Goal: Task Accomplishment & Management: Manage account settings

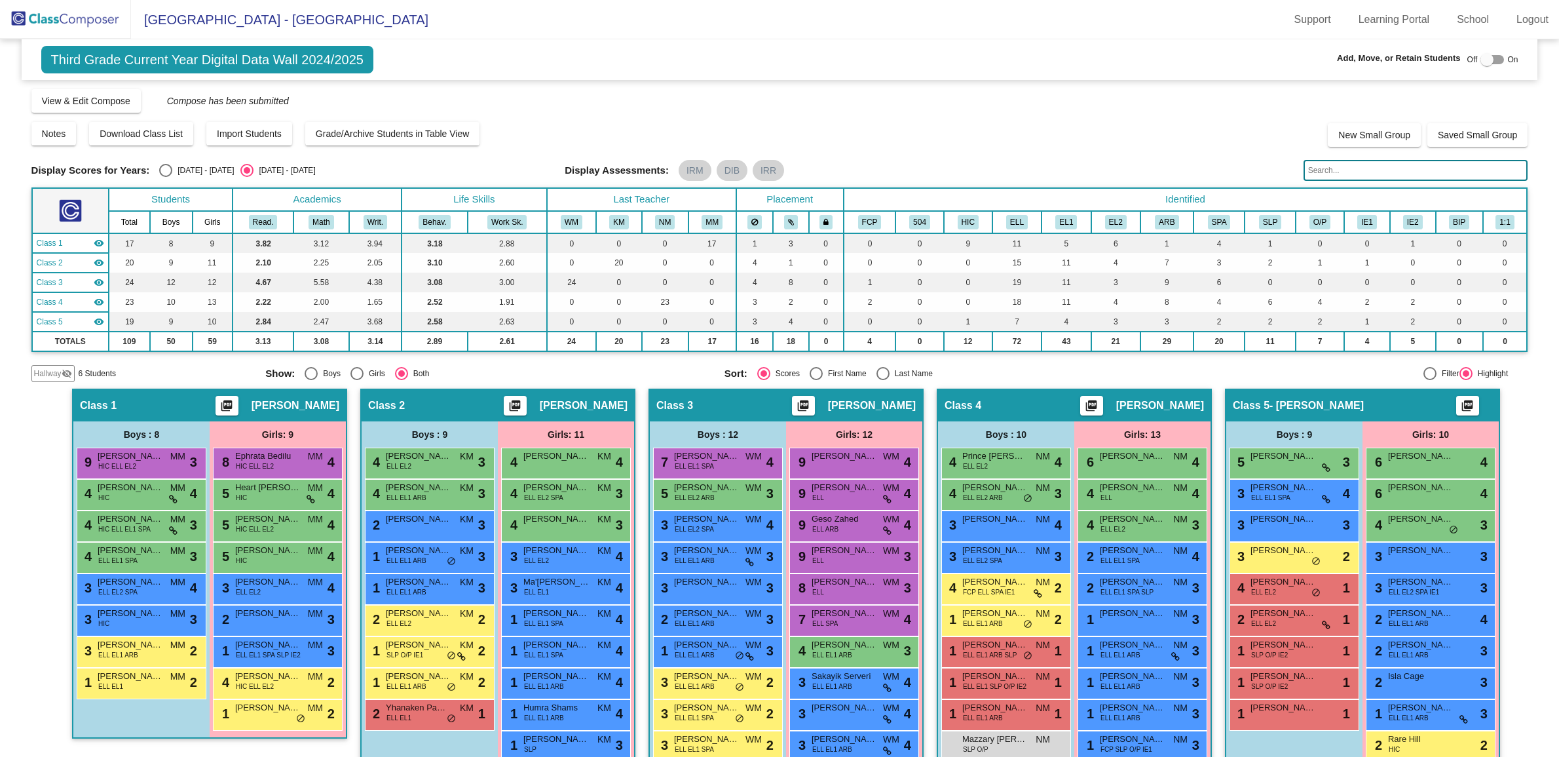
click at [76, 7] on img at bounding box center [65, 19] width 131 height 39
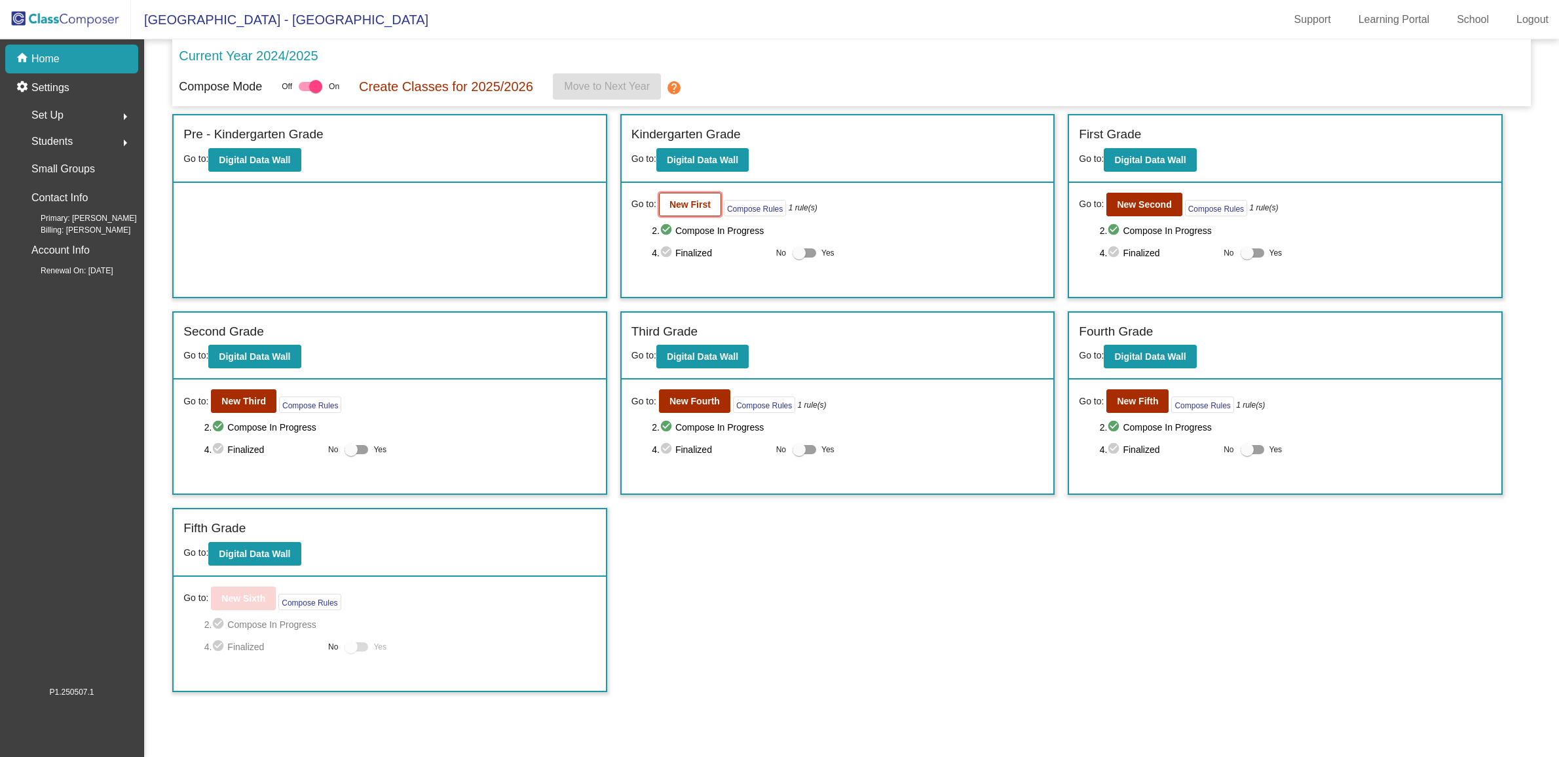
click at [685, 208] on b "New First" at bounding box center [690, 204] width 41 height 10
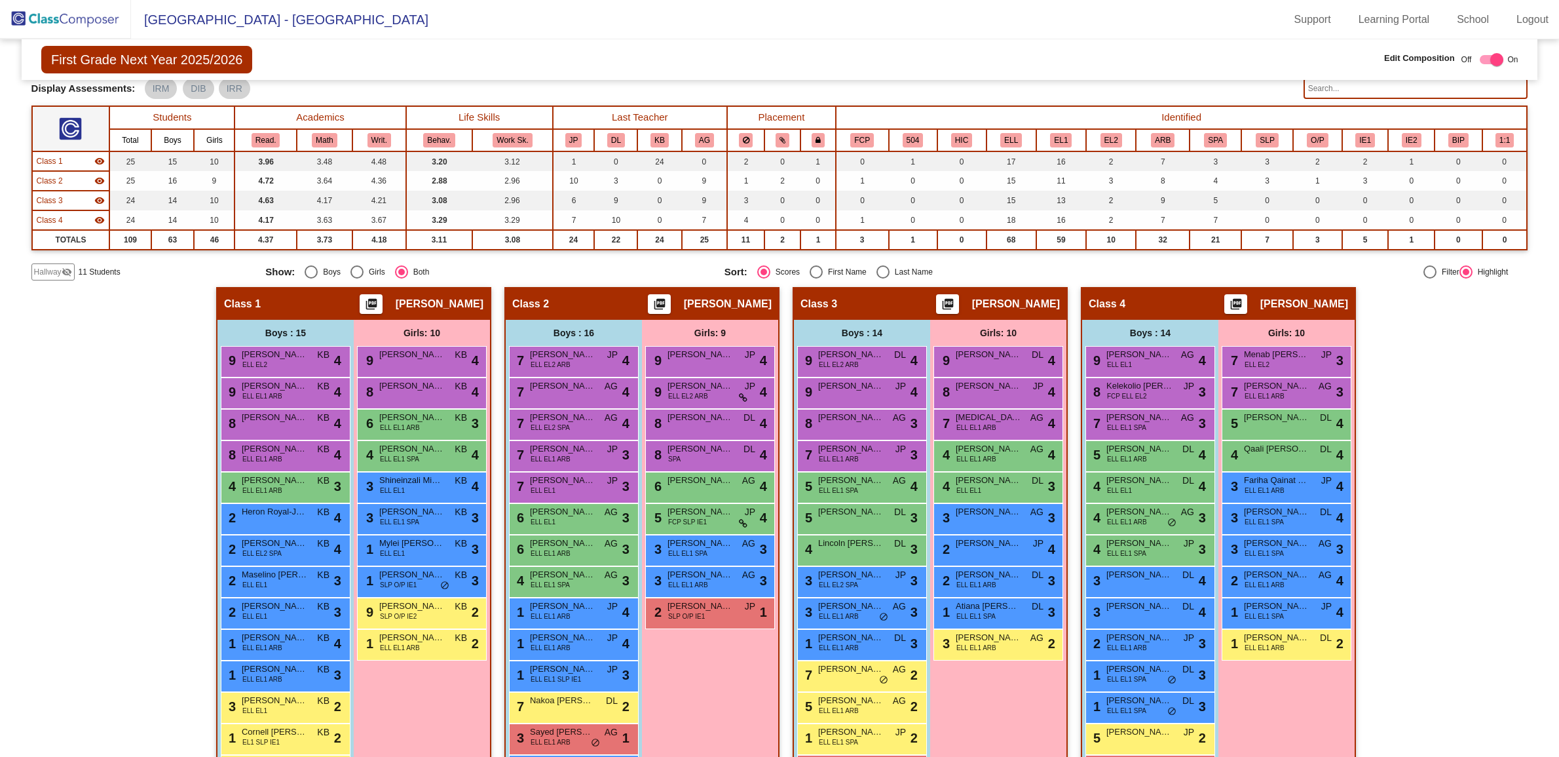
scroll to position [80, 0]
click at [1318, 297] on span "[PERSON_NAME]" at bounding box center [1305, 303] width 88 height 13
click at [1337, 297] on span "[PERSON_NAME]" at bounding box center [1305, 303] width 88 height 13
click at [1261, 307] on span "[PERSON_NAME]" at bounding box center [1305, 303] width 88 height 13
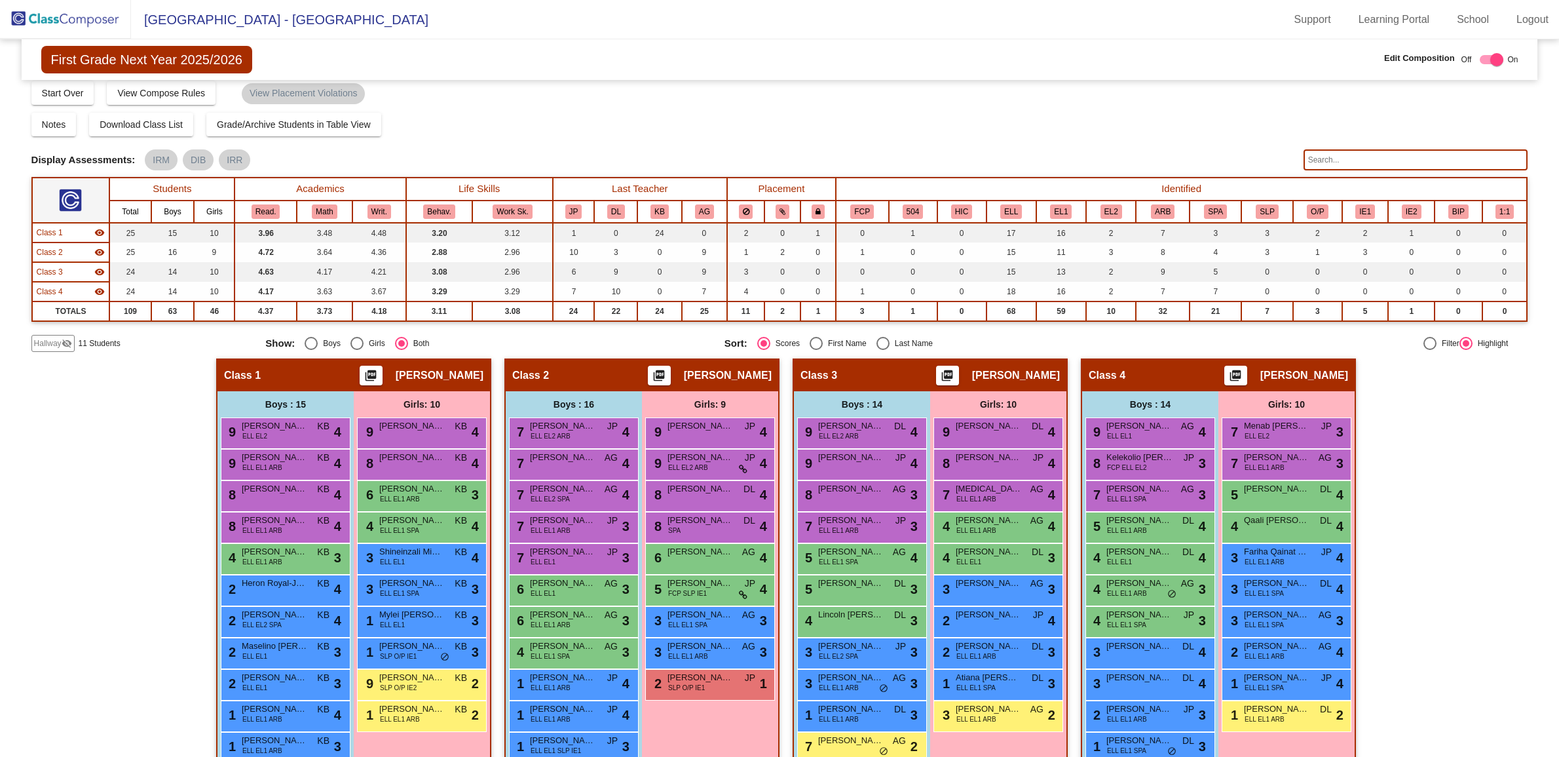
scroll to position [0, 0]
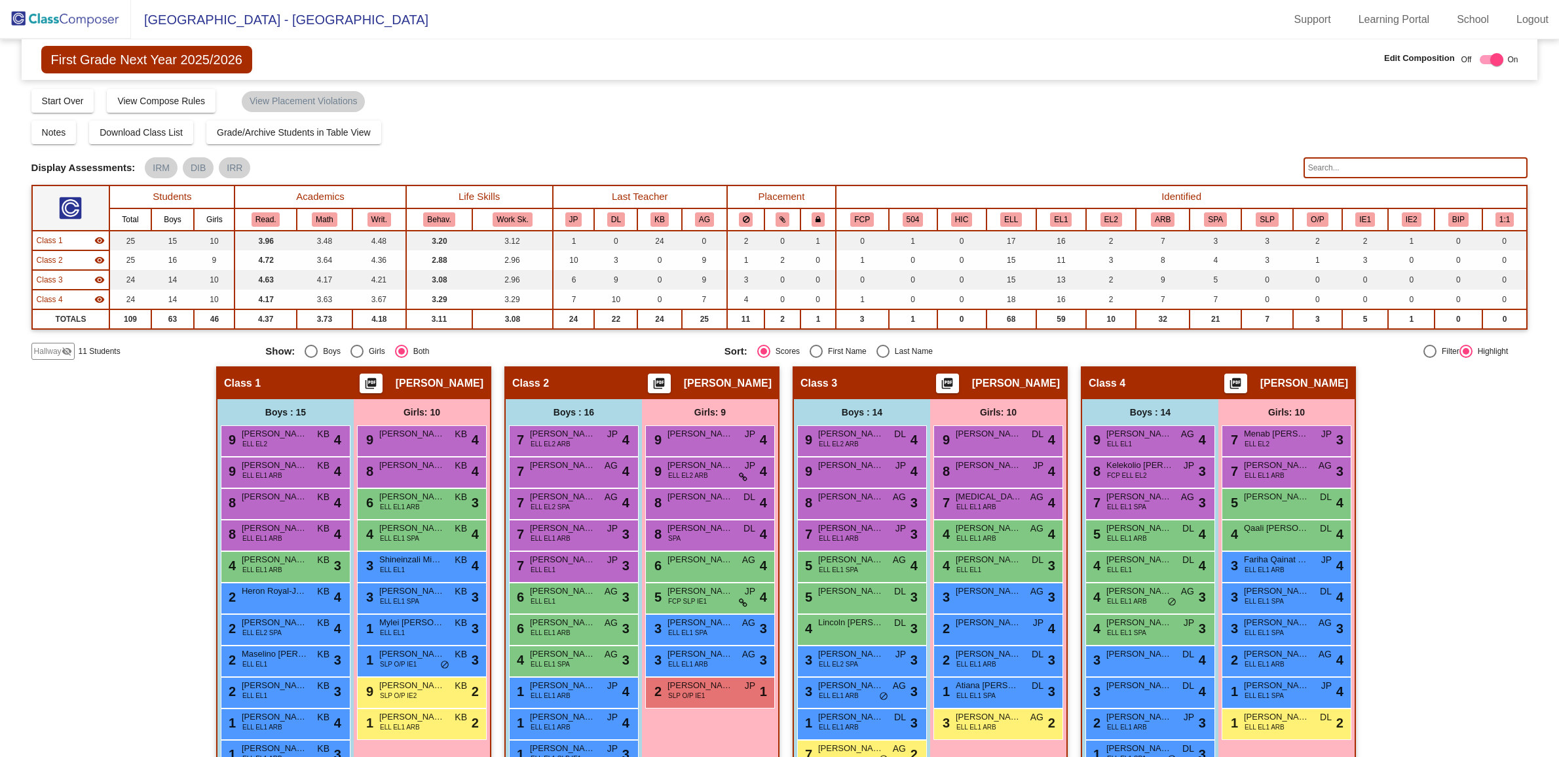
click at [97, 18] on img at bounding box center [65, 19] width 131 height 39
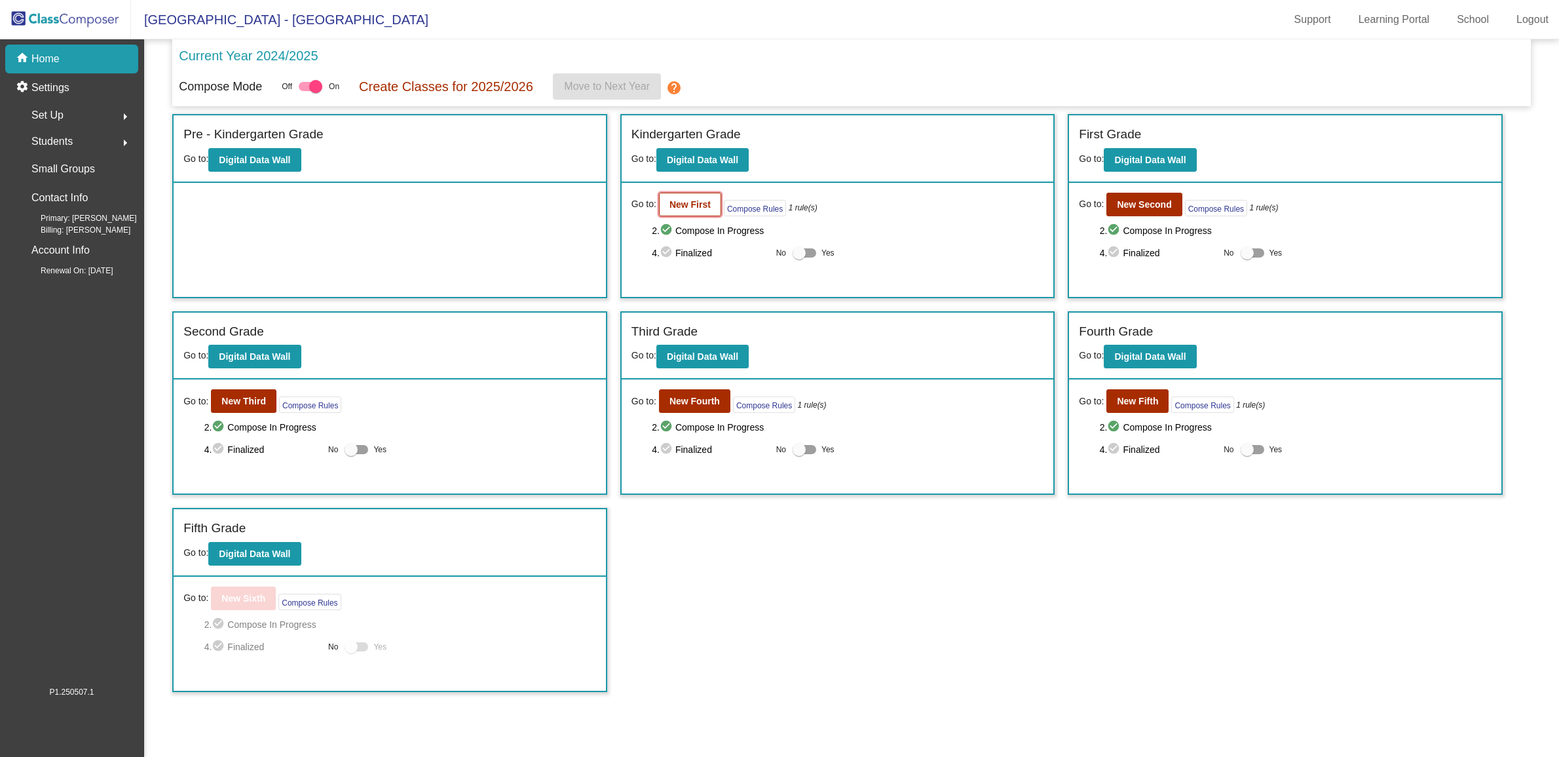
click at [689, 207] on b "New First" at bounding box center [690, 204] width 41 height 10
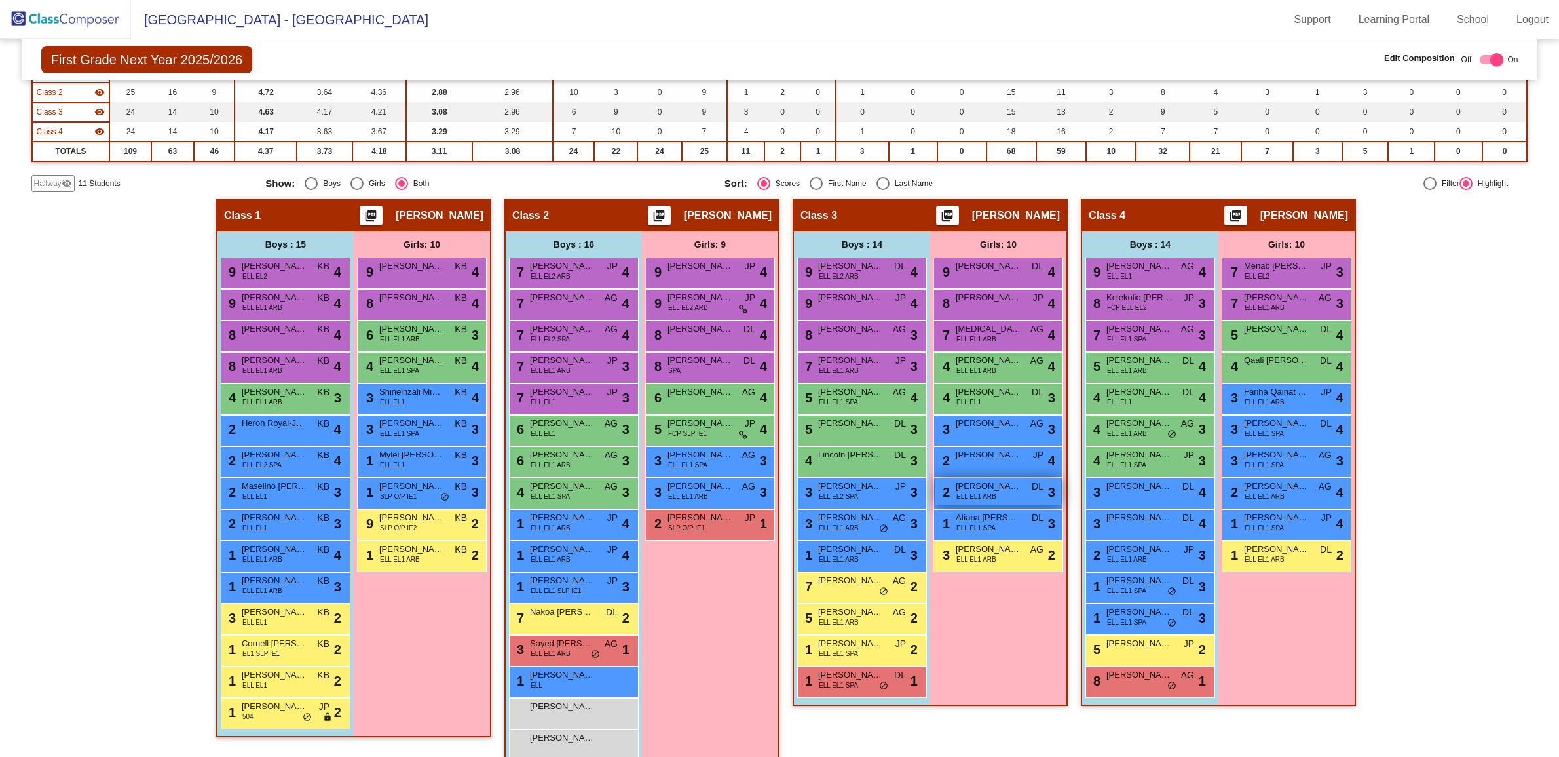
scroll to position [172, 0]
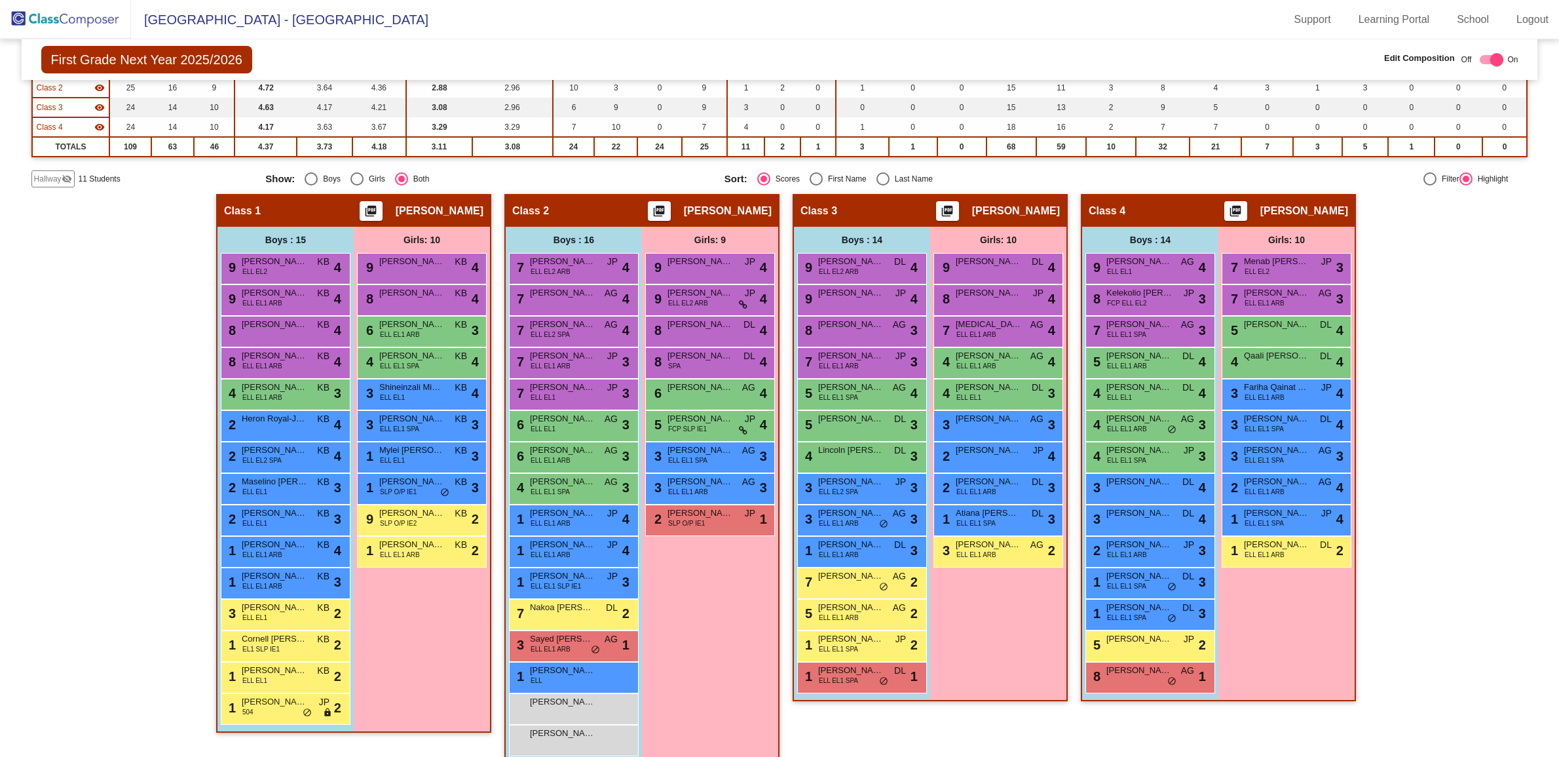
click at [56, 16] on img at bounding box center [65, 19] width 131 height 39
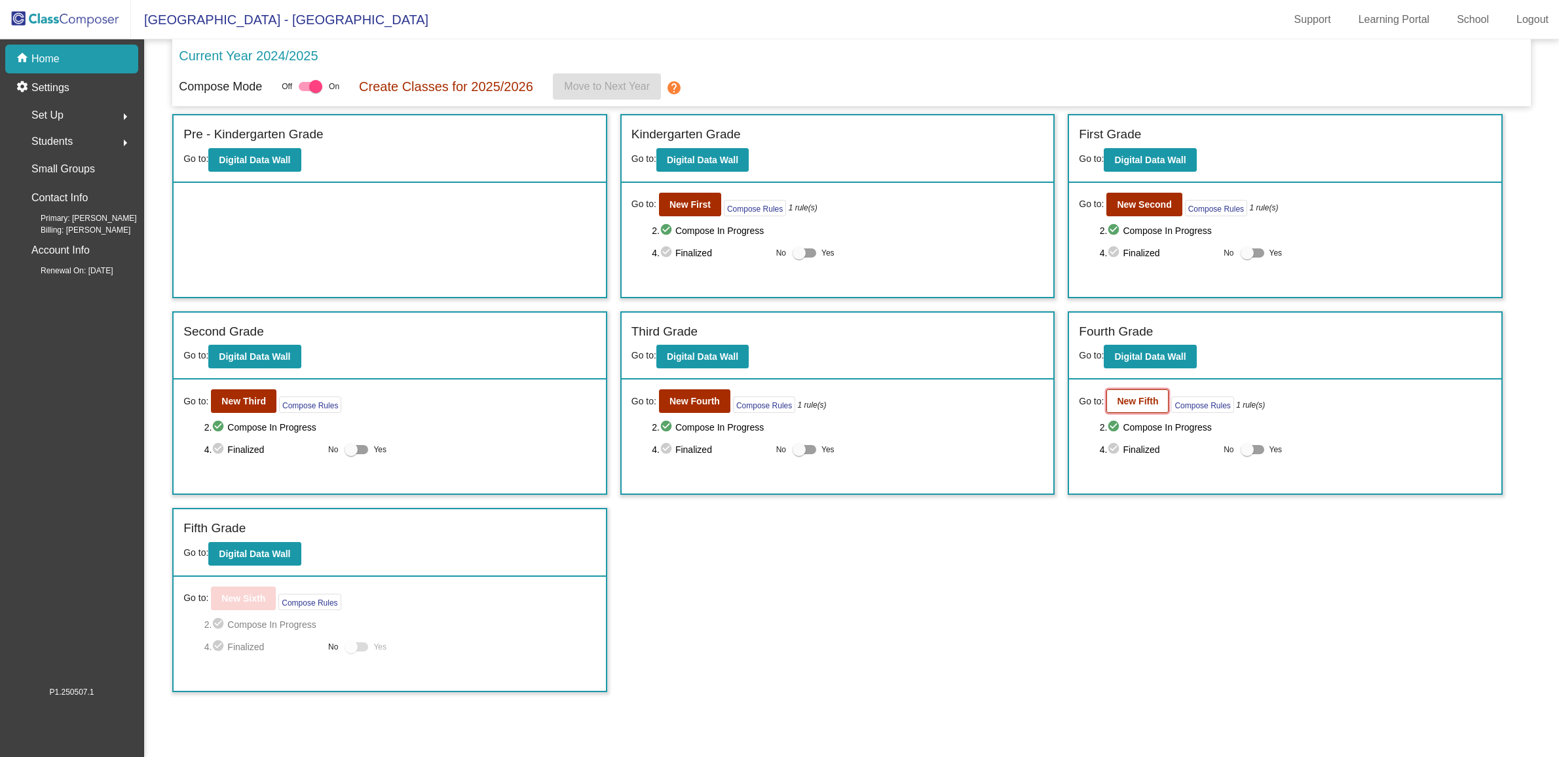
click at [1149, 398] on b "New Fifth" at bounding box center [1137, 401] width 41 height 10
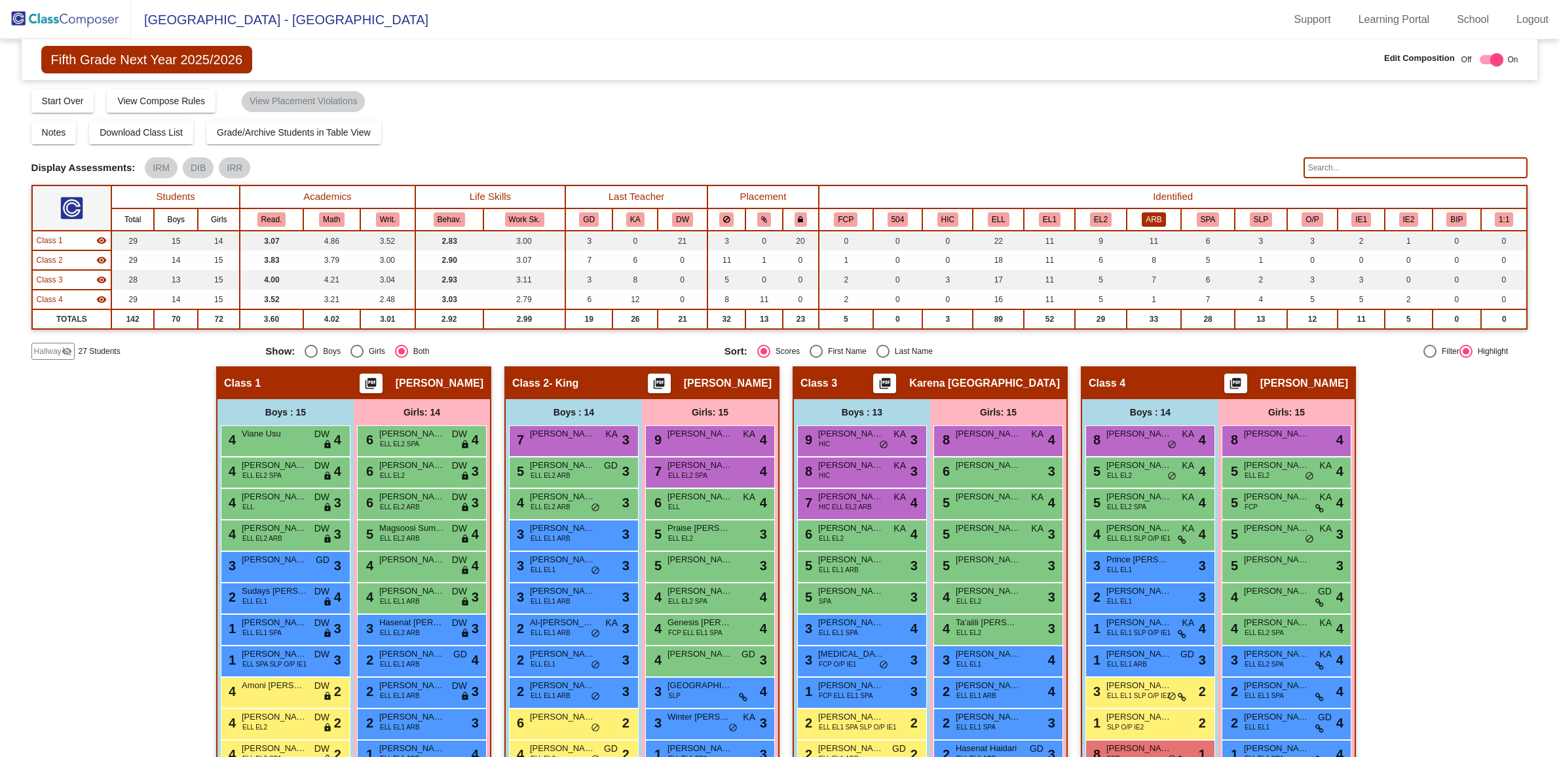
click at [1148, 214] on button "ARB" at bounding box center [1154, 219] width 24 height 14
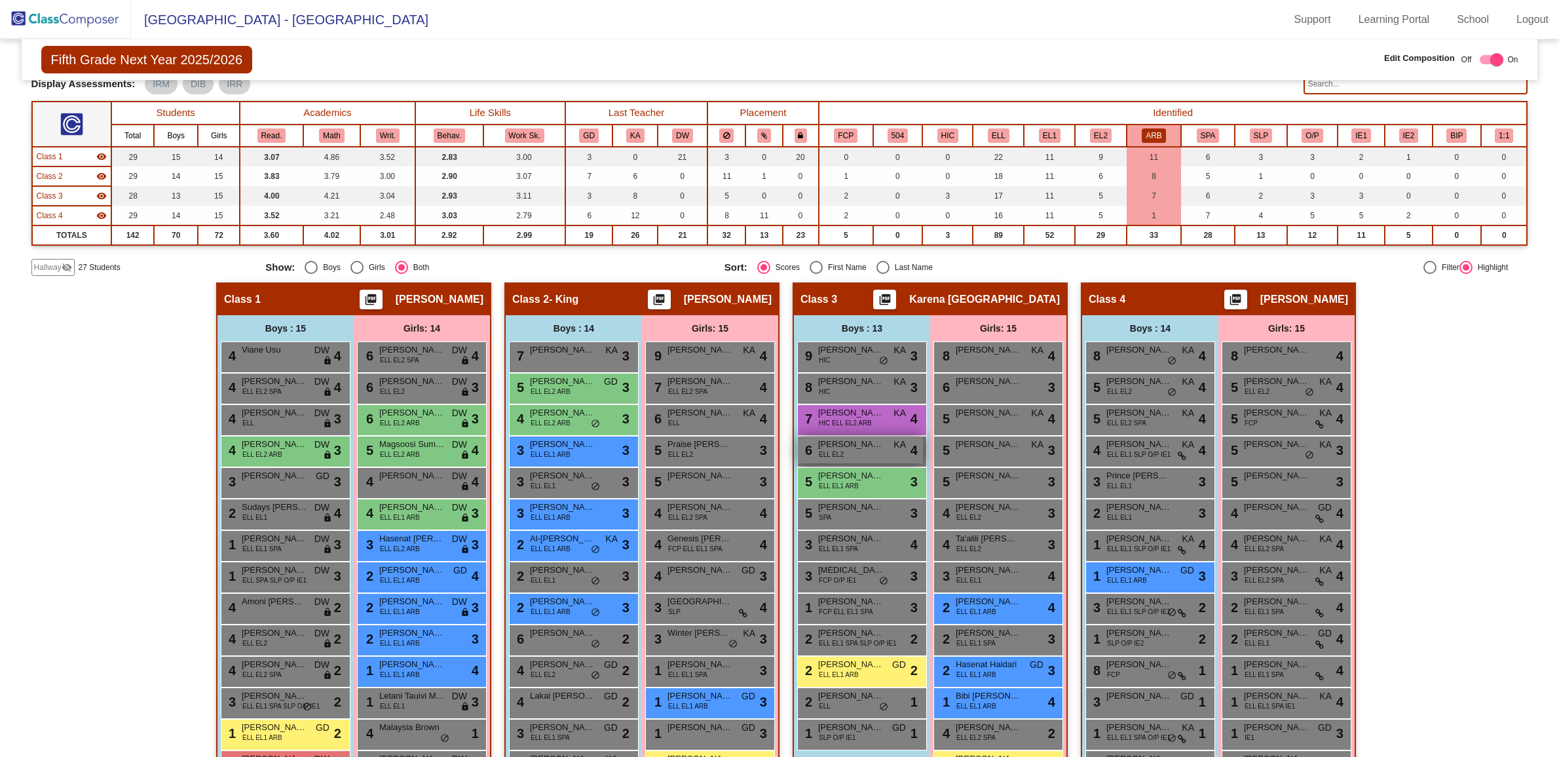
scroll to position [83, 0]
click at [1357, 133] on button "IE1" at bounding box center [1362, 136] width 20 height 14
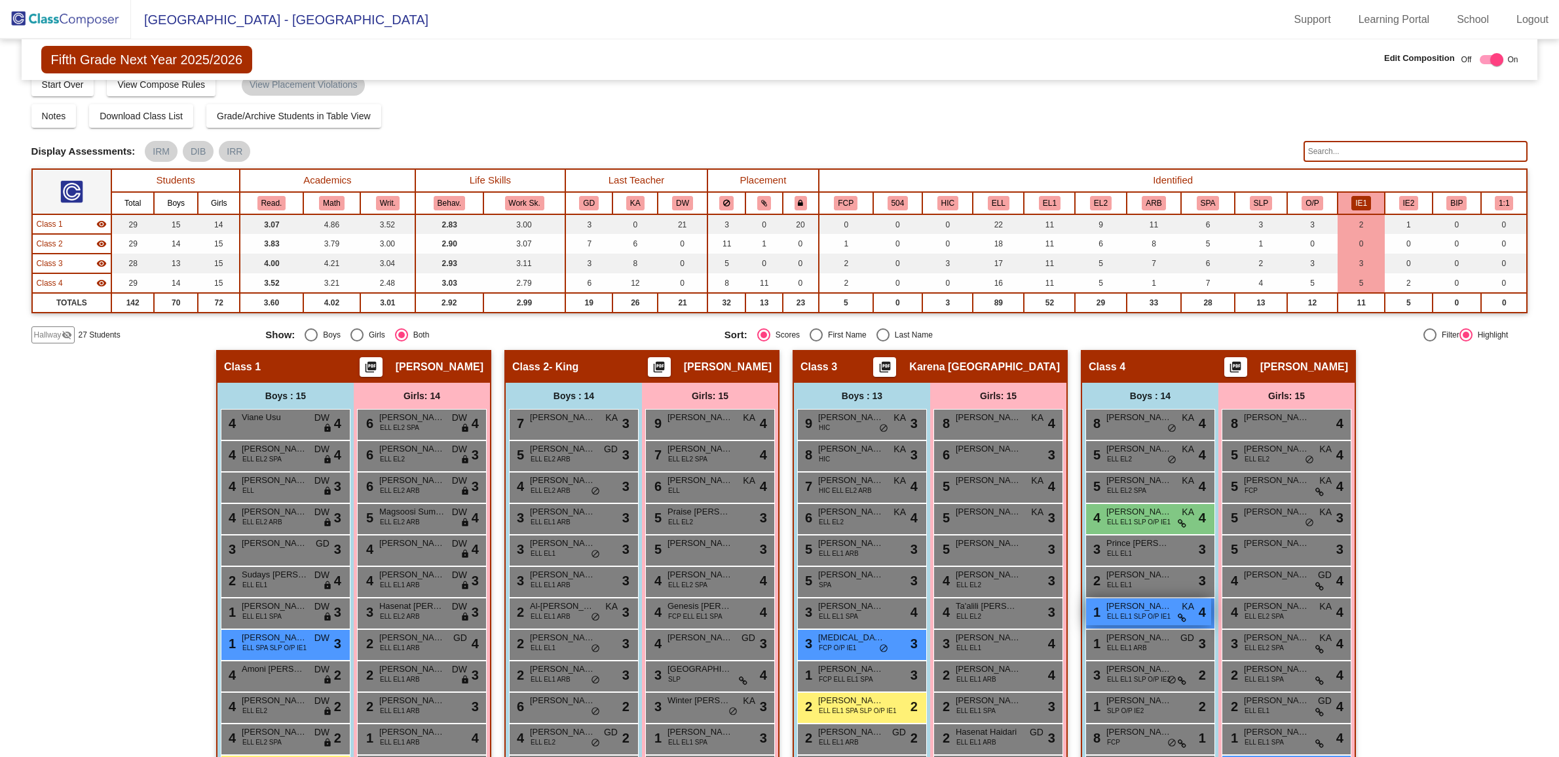
scroll to position [14, 0]
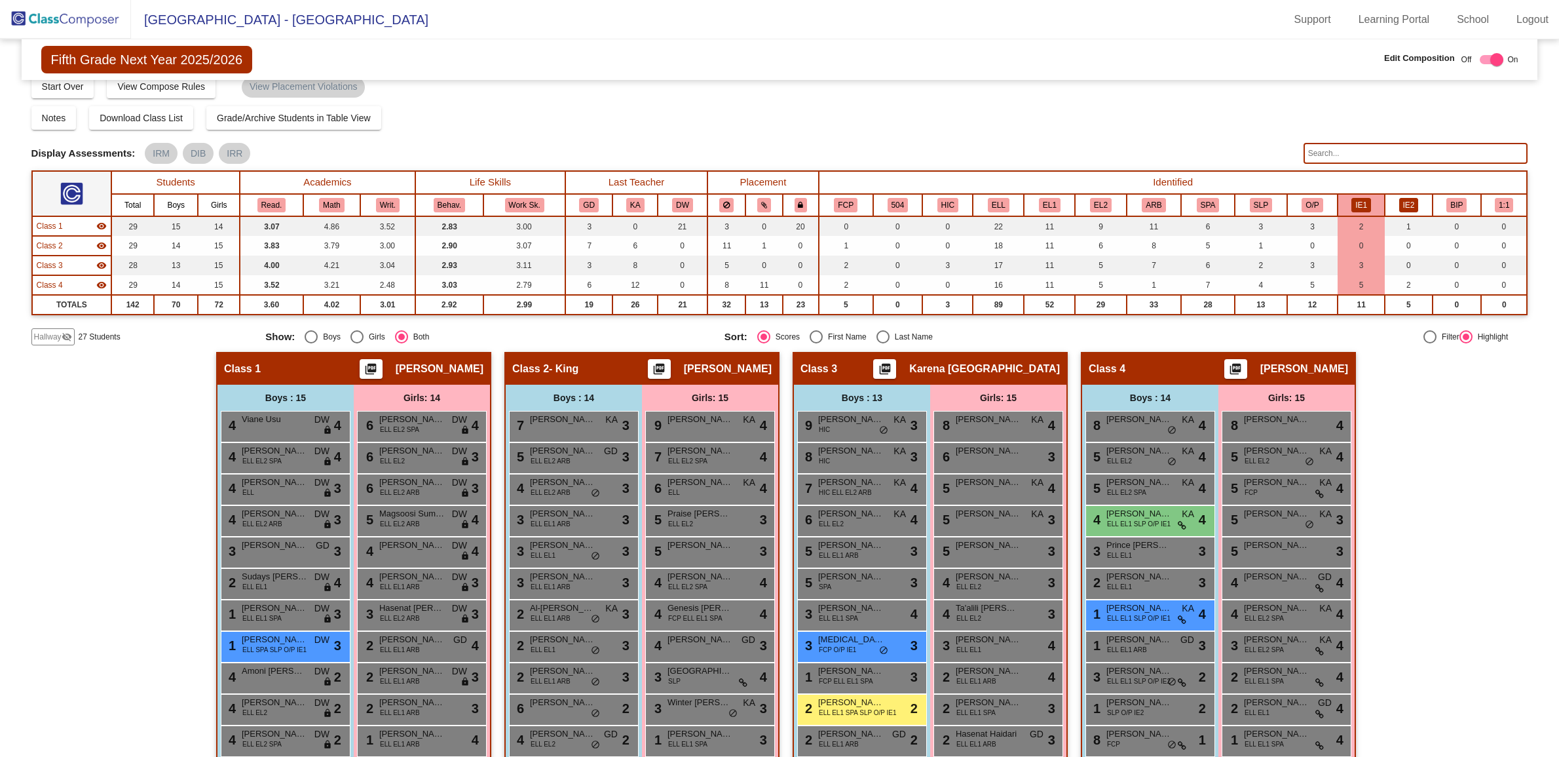
click at [1400, 205] on button "IE2" at bounding box center [1410, 205] width 20 height 14
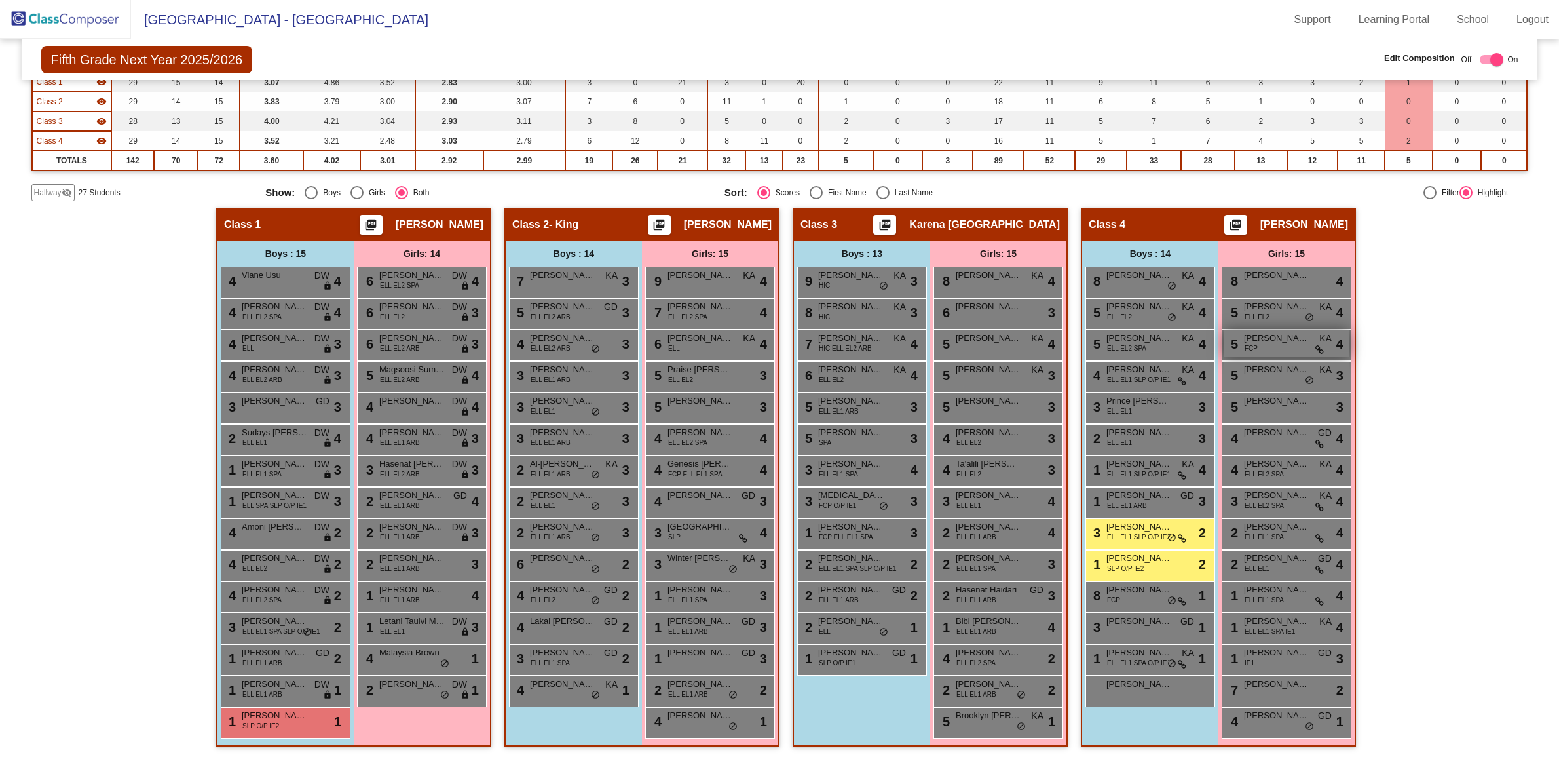
scroll to position [0, 0]
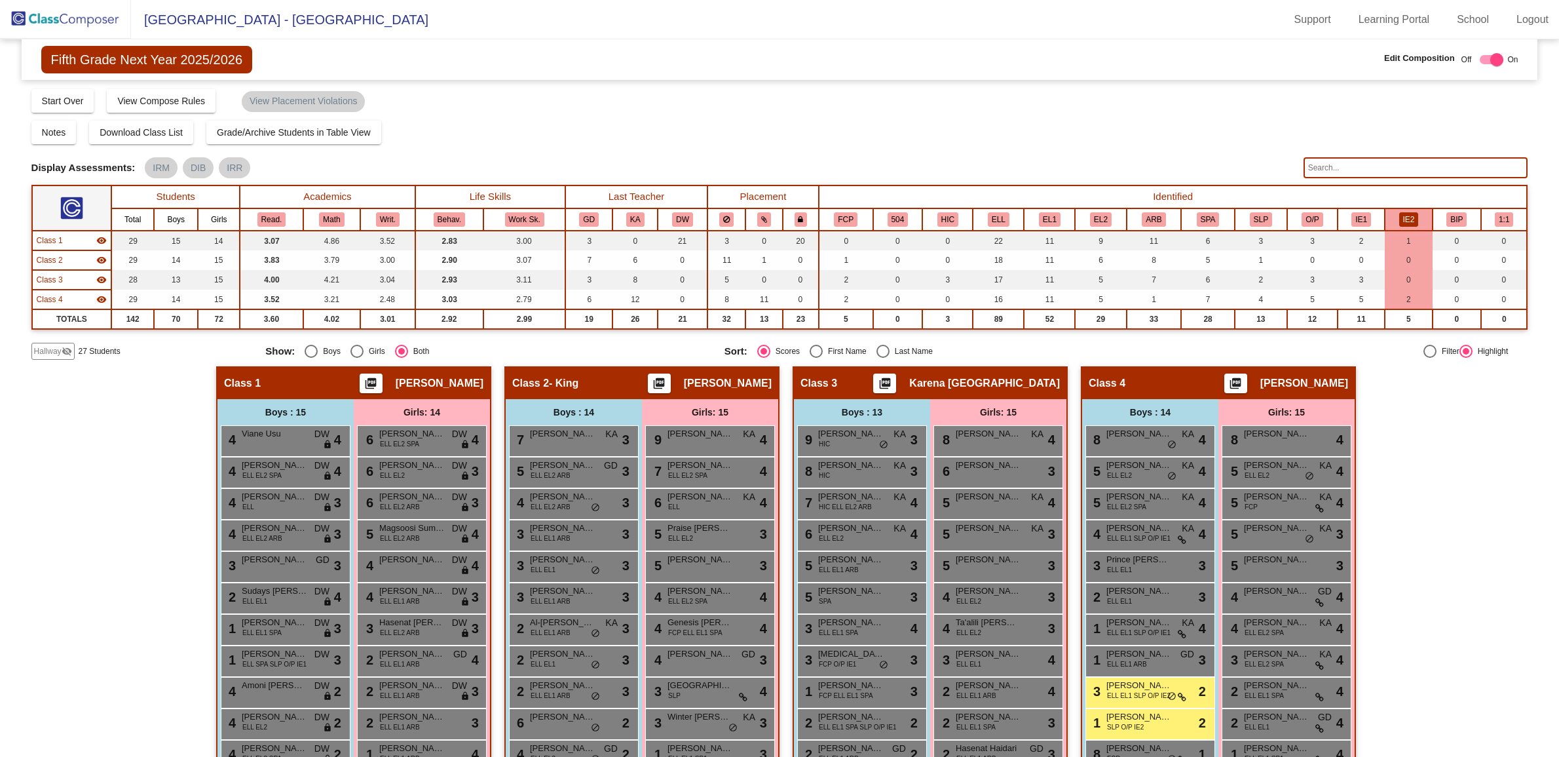
click at [63, 351] on mat-icon "visibility_off" at bounding box center [67, 351] width 10 height 10
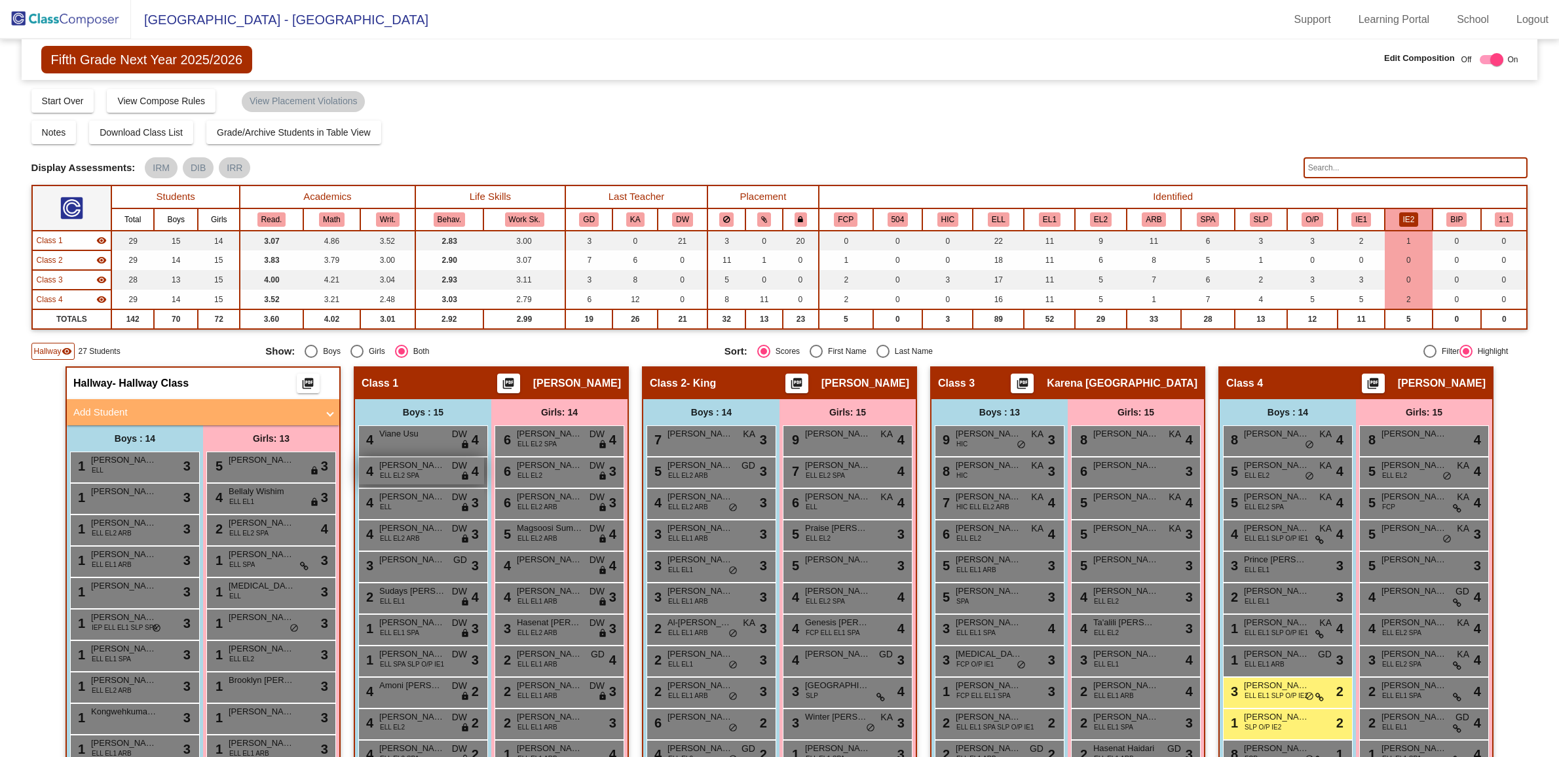
scroll to position [159, 0]
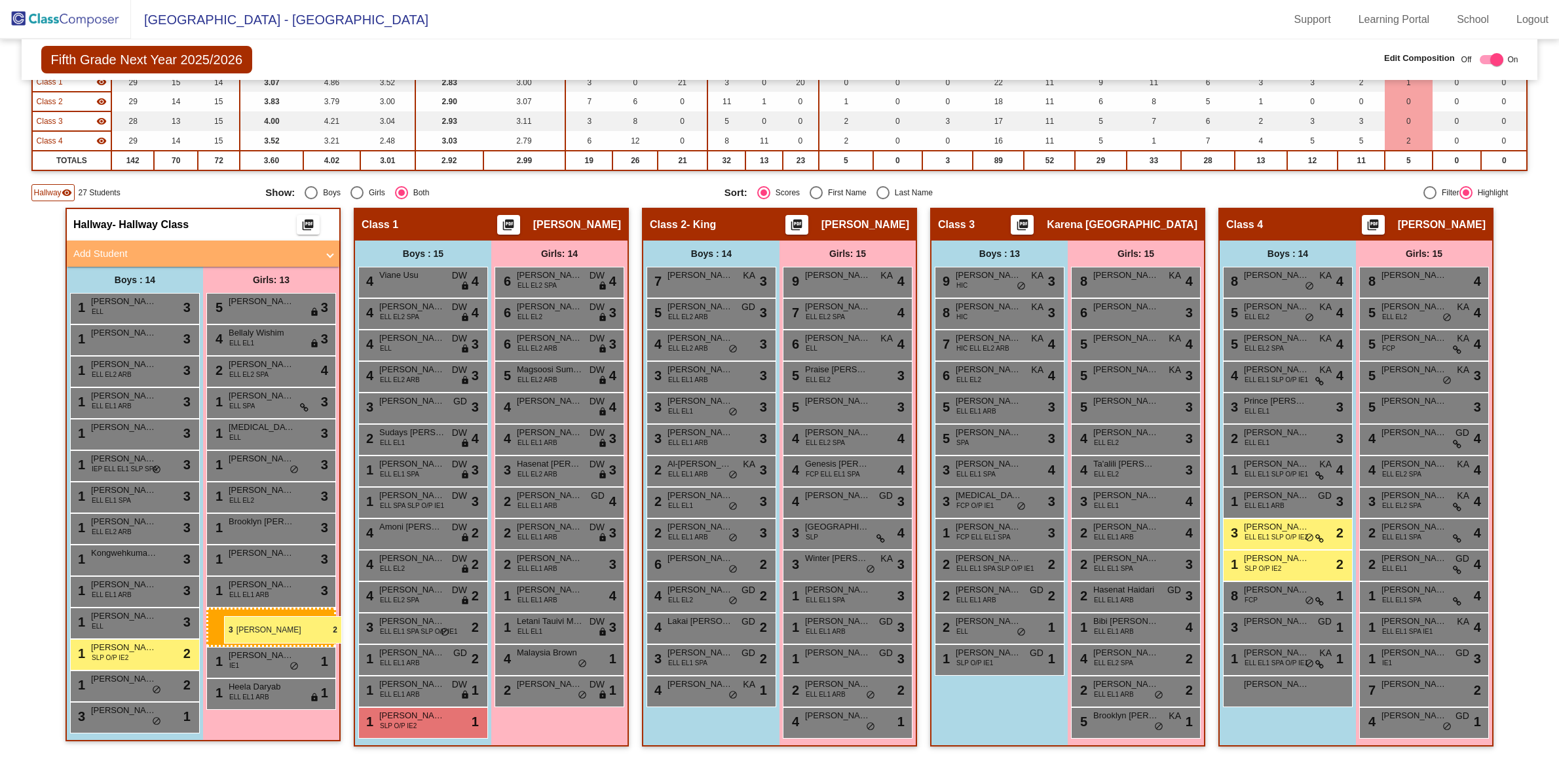
drag, startPoint x: 275, startPoint y: 627, endPoint x: 223, endPoint y: 616, distance: 52.9
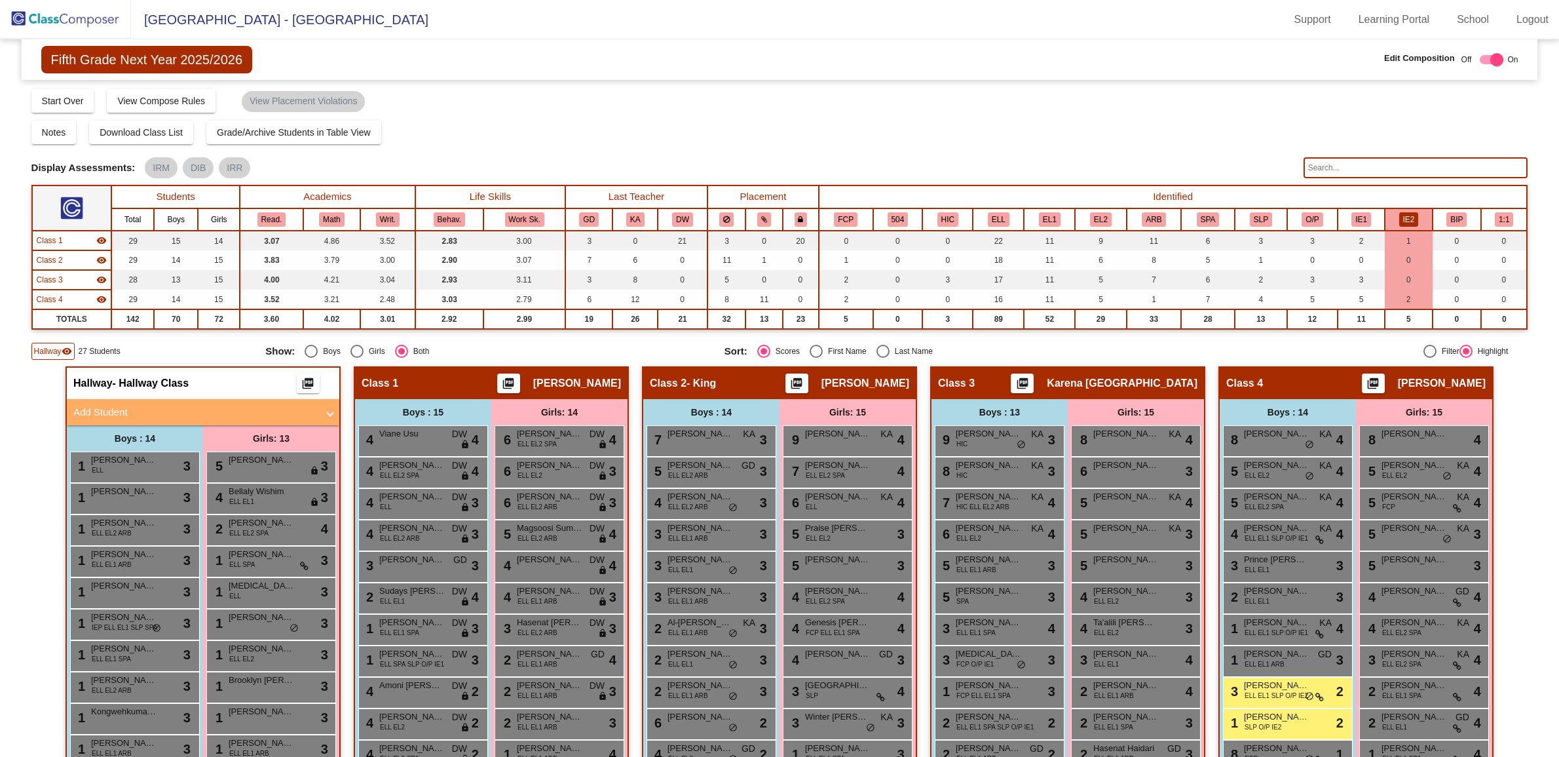
click at [1400, 216] on button "IE2" at bounding box center [1410, 219] width 20 height 14
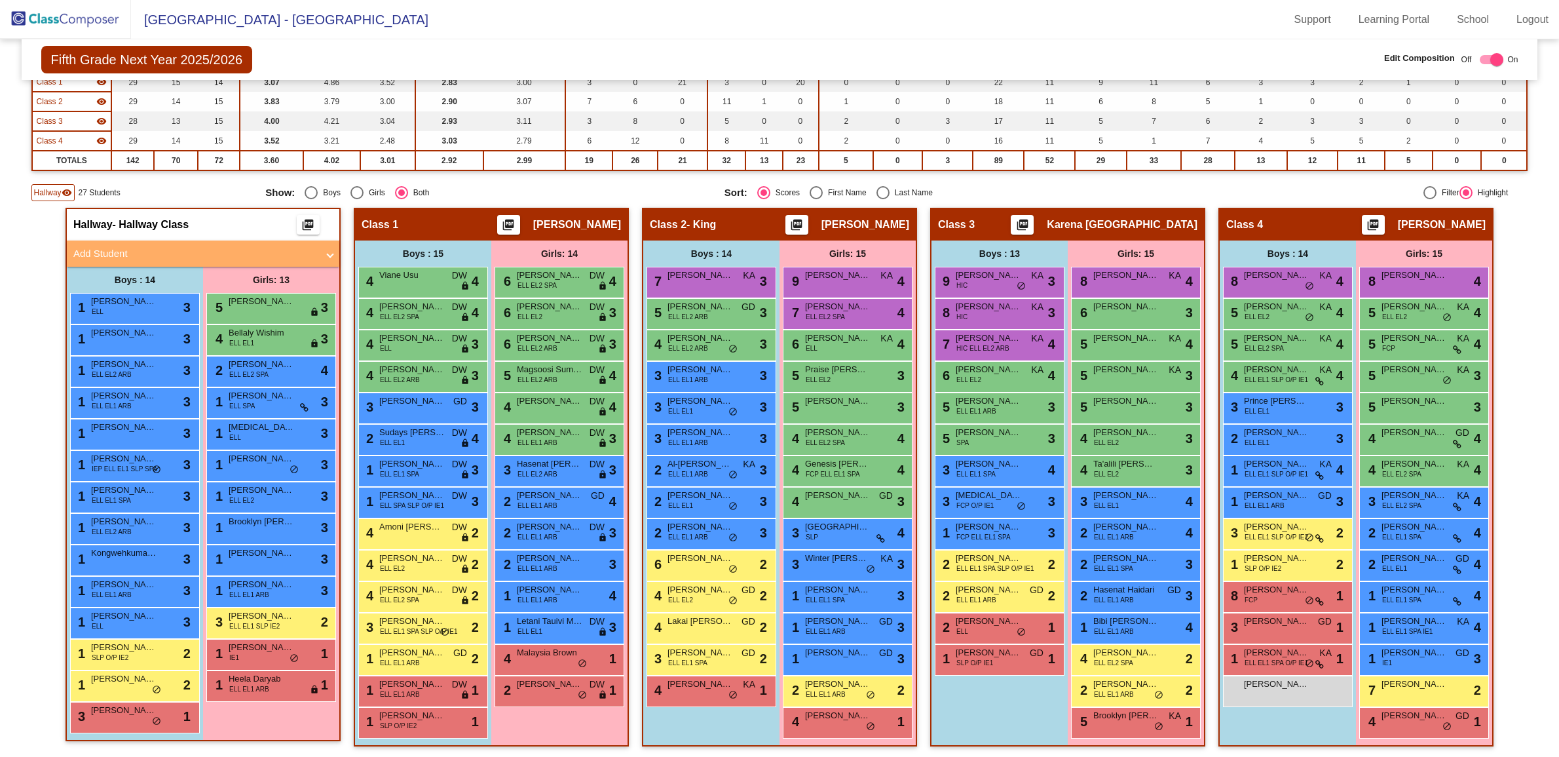
scroll to position [158, 0]
click at [66, 25] on img at bounding box center [65, 19] width 131 height 39
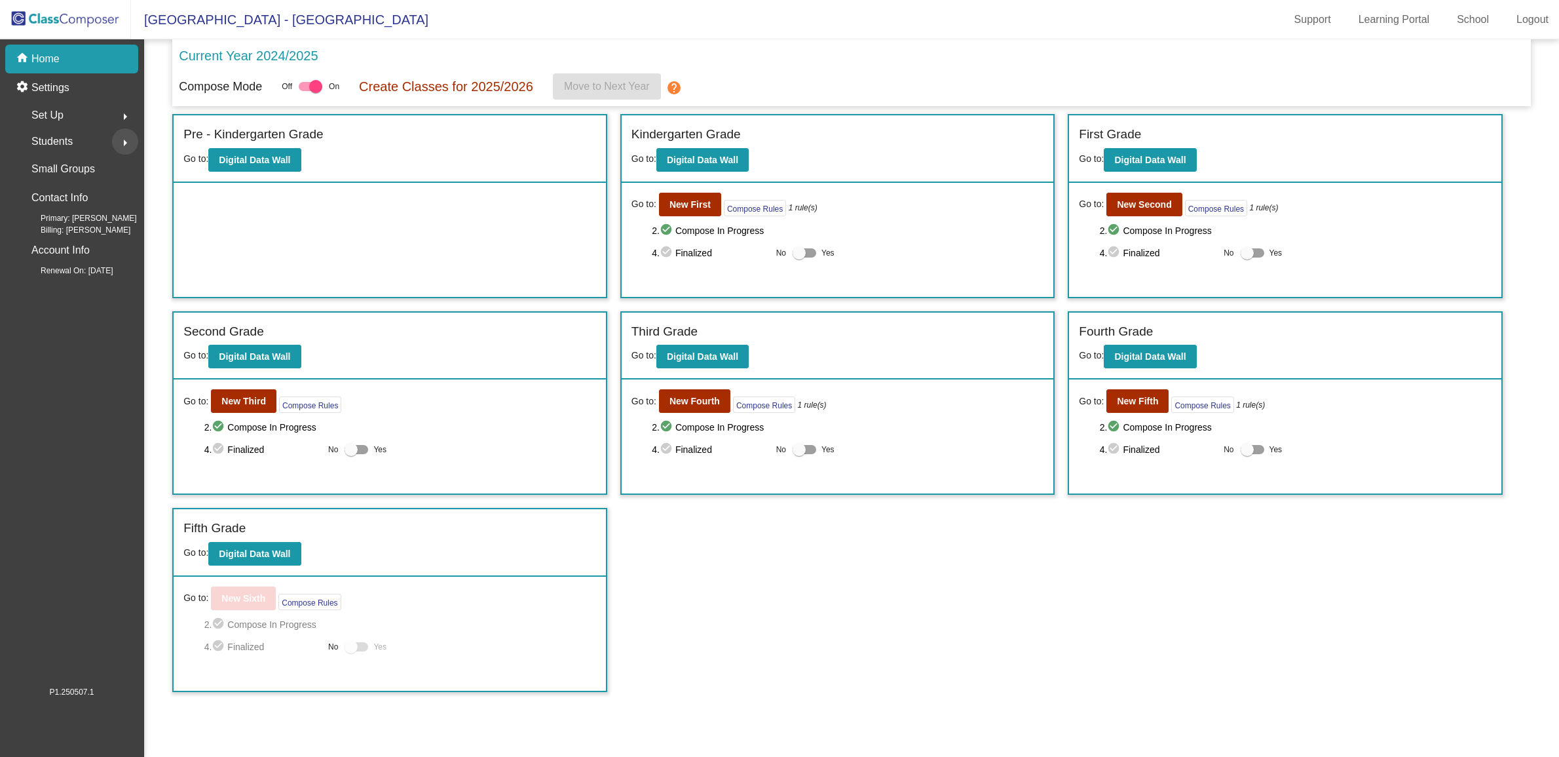
click at [129, 138] on mat-icon "arrow_right" at bounding box center [125, 143] width 16 height 16
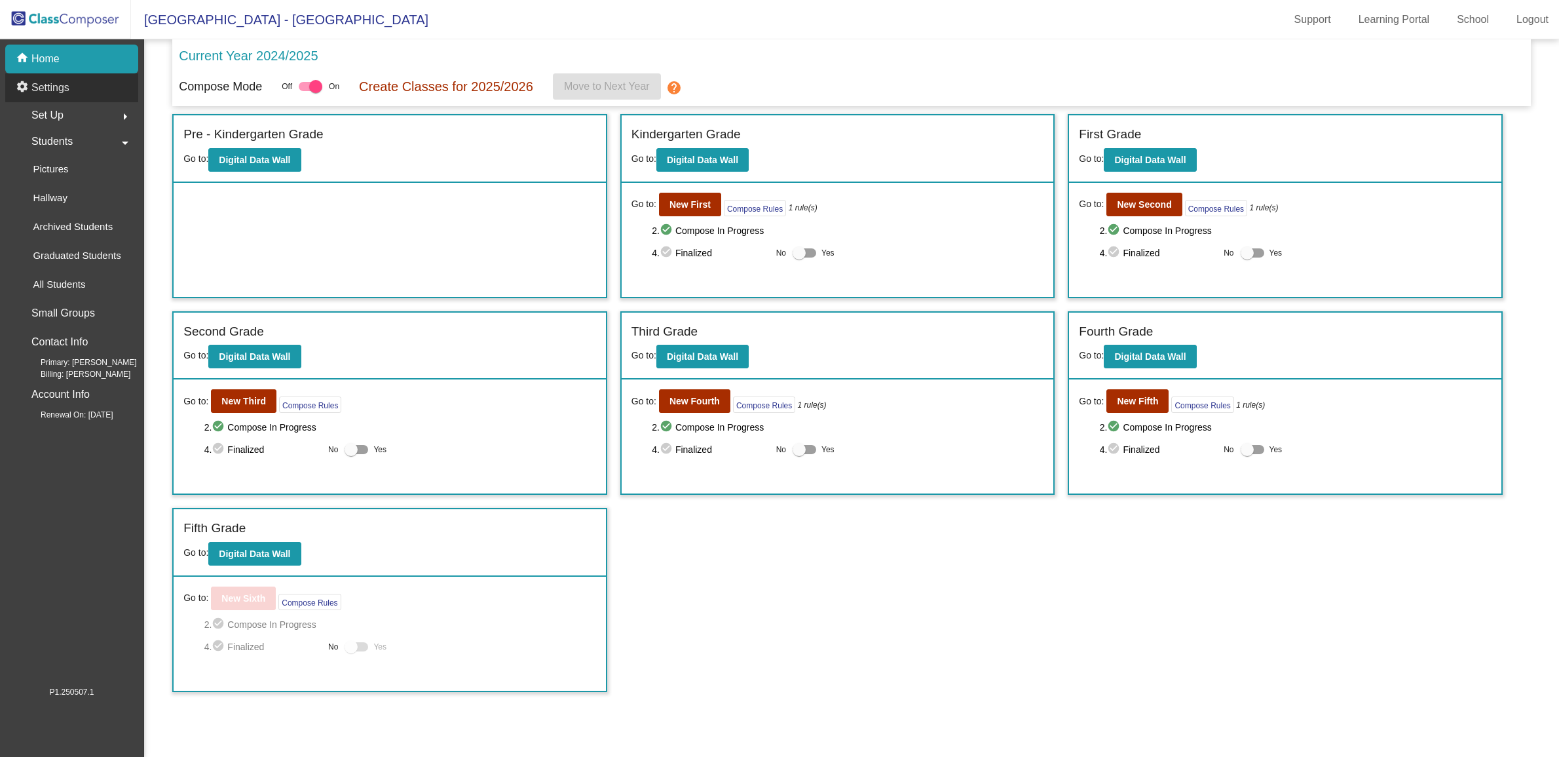
click at [84, 86] on div "settings Settings" at bounding box center [71, 87] width 133 height 29
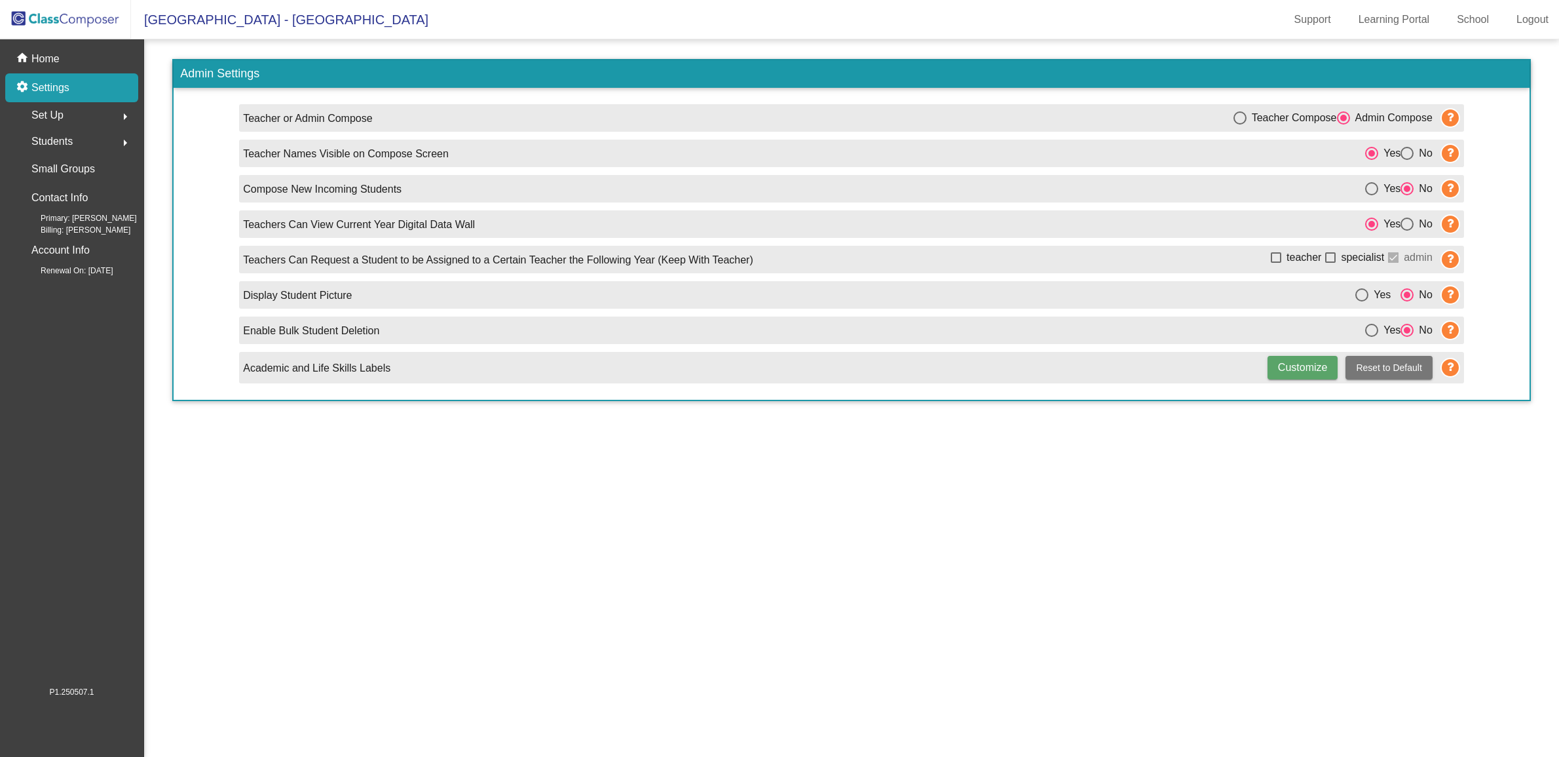
click at [64, 126] on div "Set Up arrow_right" at bounding box center [75, 115] width 125 height 26
click at [54, 204] on p "Users" at bounding box center [46, 201] width 26 height 16
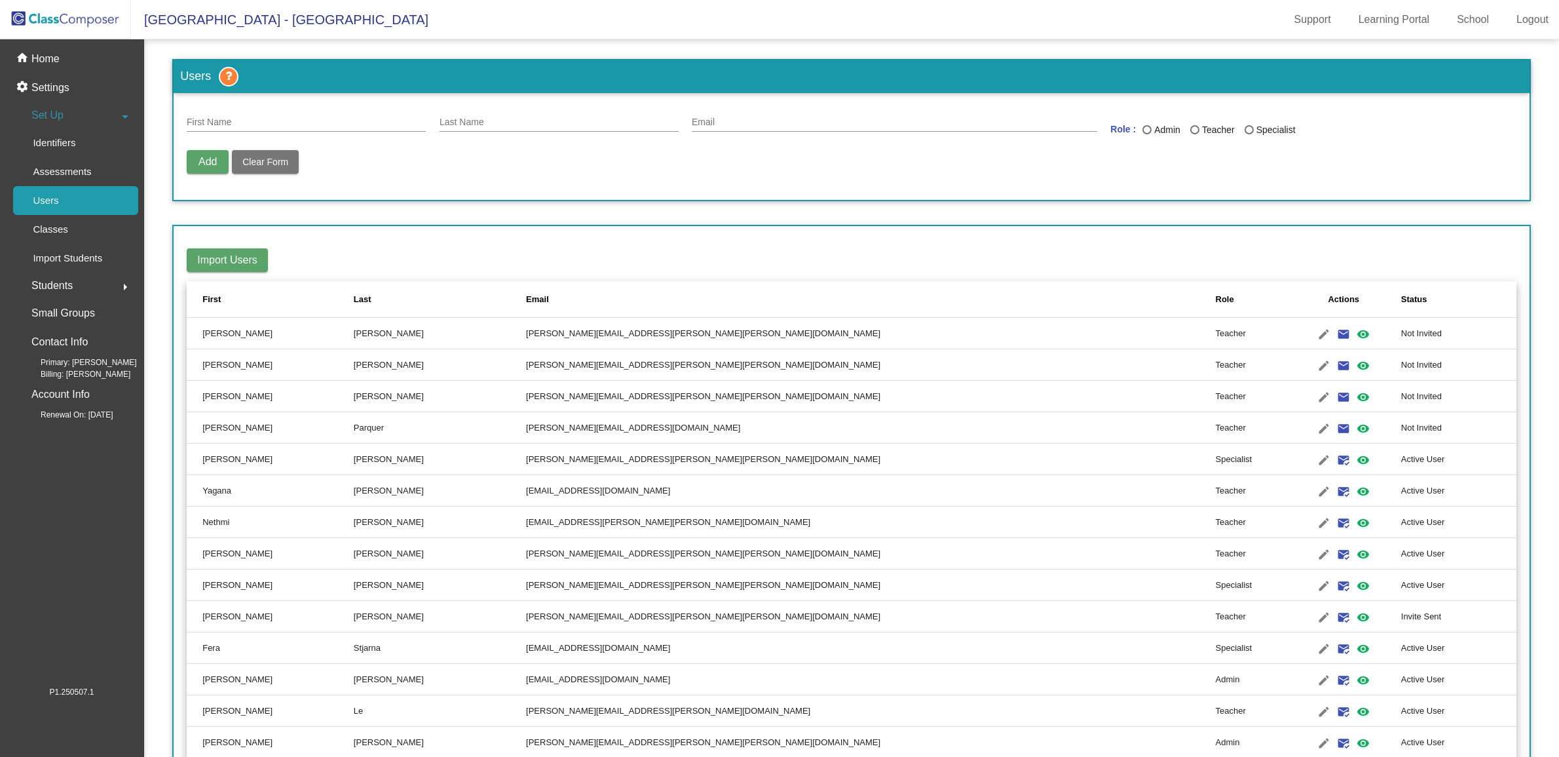
click at [219, 107] on div "First Name" at bounding box center [306, 119] width 239 height 26
type input "[PERSON_NAME]"
click at [738, 118] on input "Email" at bounding box center [895, 122] width 406 height 10
paste input "[PERSON_NAME][EMAIL_ADDRESS][PERSON_NAME][PERSON_NAME][DOMAIN_NAME]"
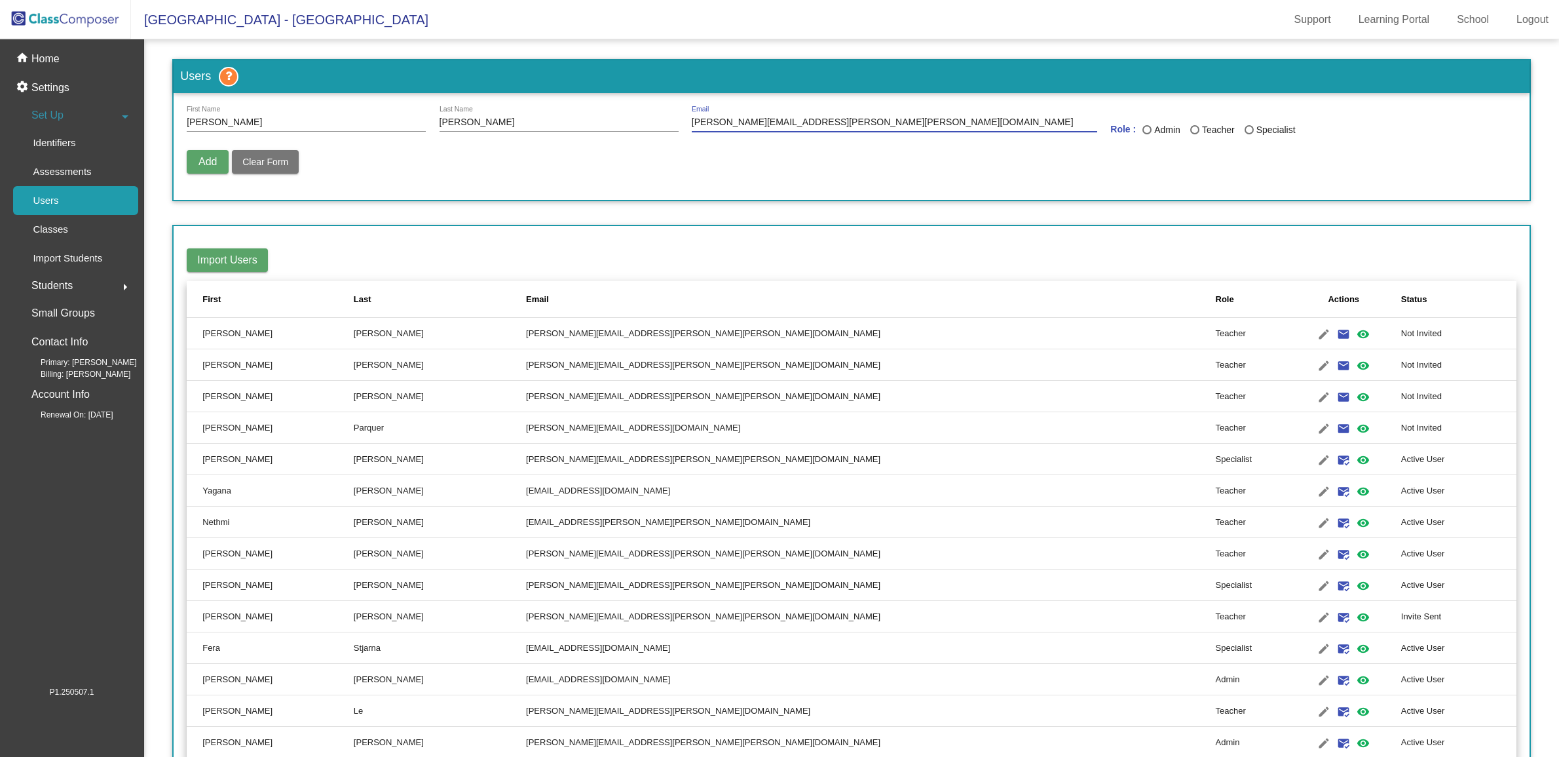
type input "[PERSON_NAME][EMAIL_ADDRESS][PERSON_NAME][PERSON_NAME][DOMAIN_NAME]"
click at [1132, 124] on div "Role : Admin Teacher Specialist" at bounding box center [1314, 133] width 406 height 21
click at [1152, 128] on div "Admin" at bounding box center [1166, 130] width 29 height 14
click at [1147, 134] on input "Admin" at bounding box center [1147, 134] width 1 height 1
radio input "true"
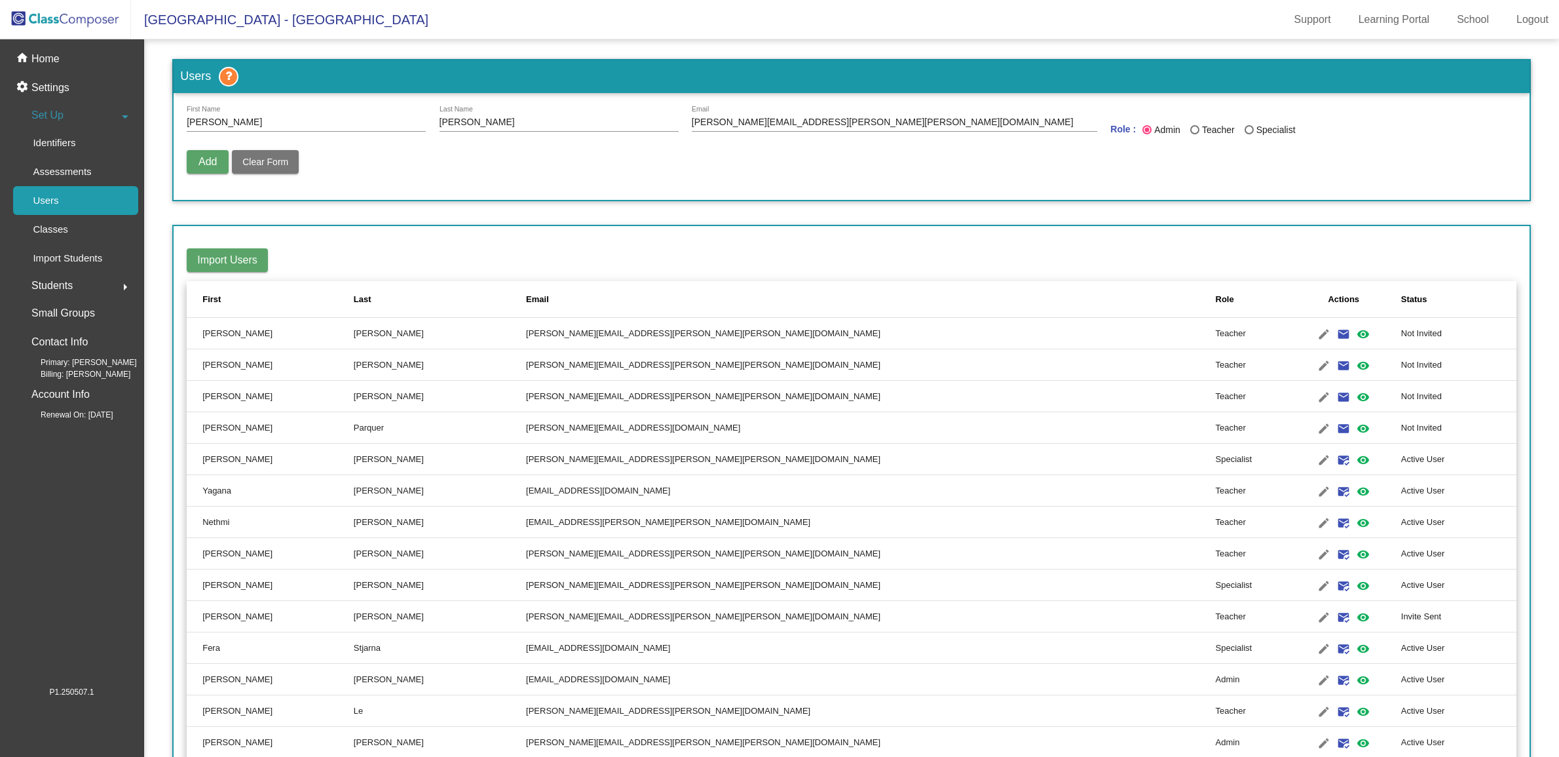
click at [207, 161] on span "Add" at bounding box center [208, 161] width 18 height 11
radio input "false"
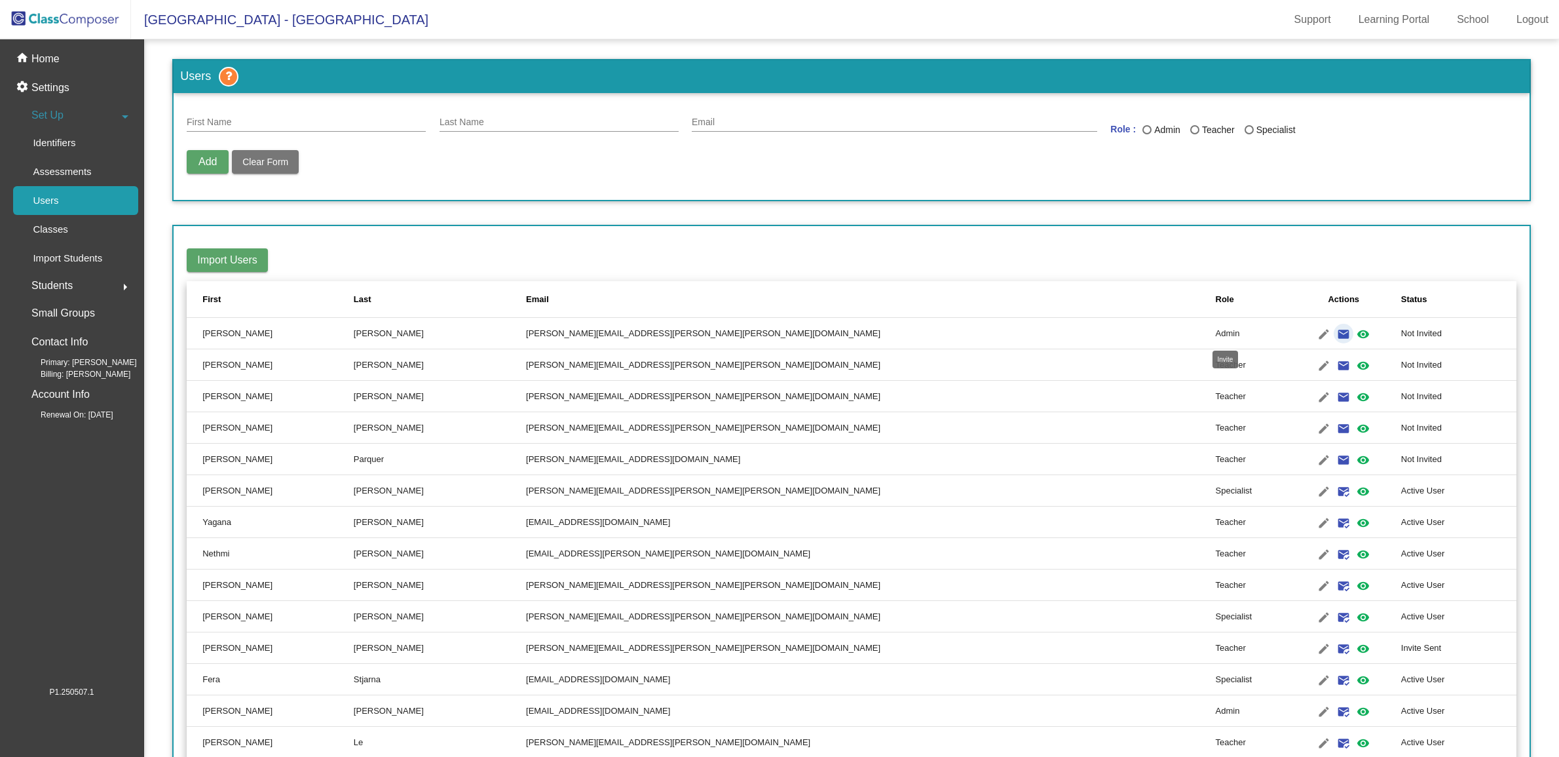
click at [1336, 331] on mat-icon "email" at bounding box center [1344, 334] width 16 height 16
click at [81, 57] on div "home Home" at bounding box center [71, 59] width 133 height 29
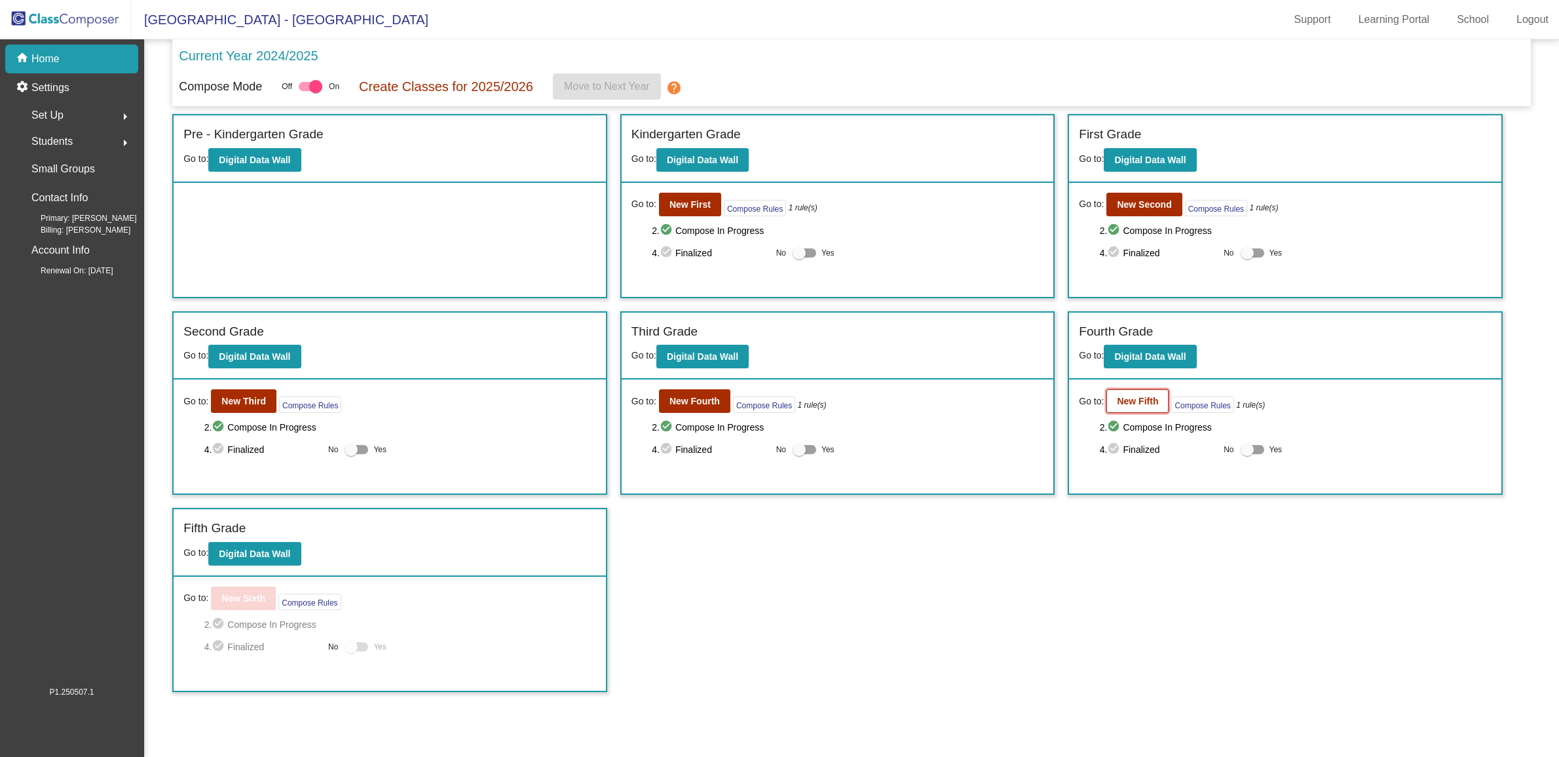
click at [1131, 406] on button "New Fifth" at bounding box center [1138, 401] width 62 height 24
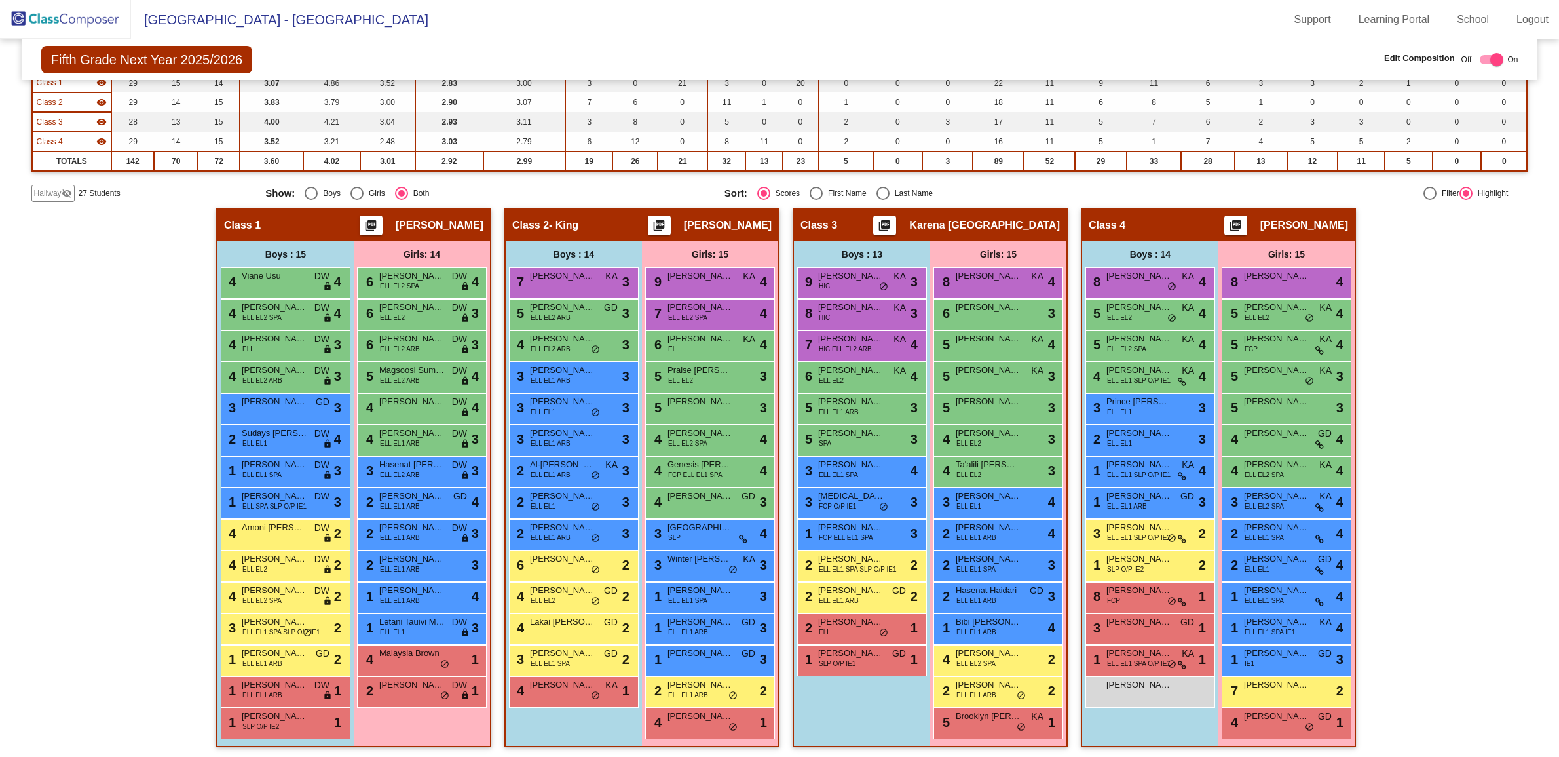
scroll to position [159, 0]
click at [1412, 662] on div "Hallway - Hallway Class picture_as_pdf Add Student First Name Last Name Student…" at bounding box center [779, 484] width 1497 height 552
click at [1425, 574] on div "Hallway - Hallway Class picture_as_pdf Add Student First Name Last Name Student…" at bounding box center [779, 484] width 1497 height 552
click at [1420, 572] on div "Hallway - Hallway Class picture_as_pdf Add Student First Name Last Name Student…" at bounding box center [779, 484] width 1497 height 552
click at [554, 622] on span "Lakai [PERSON_NAME]" at bounding box center [563, 621] width 66 height 13
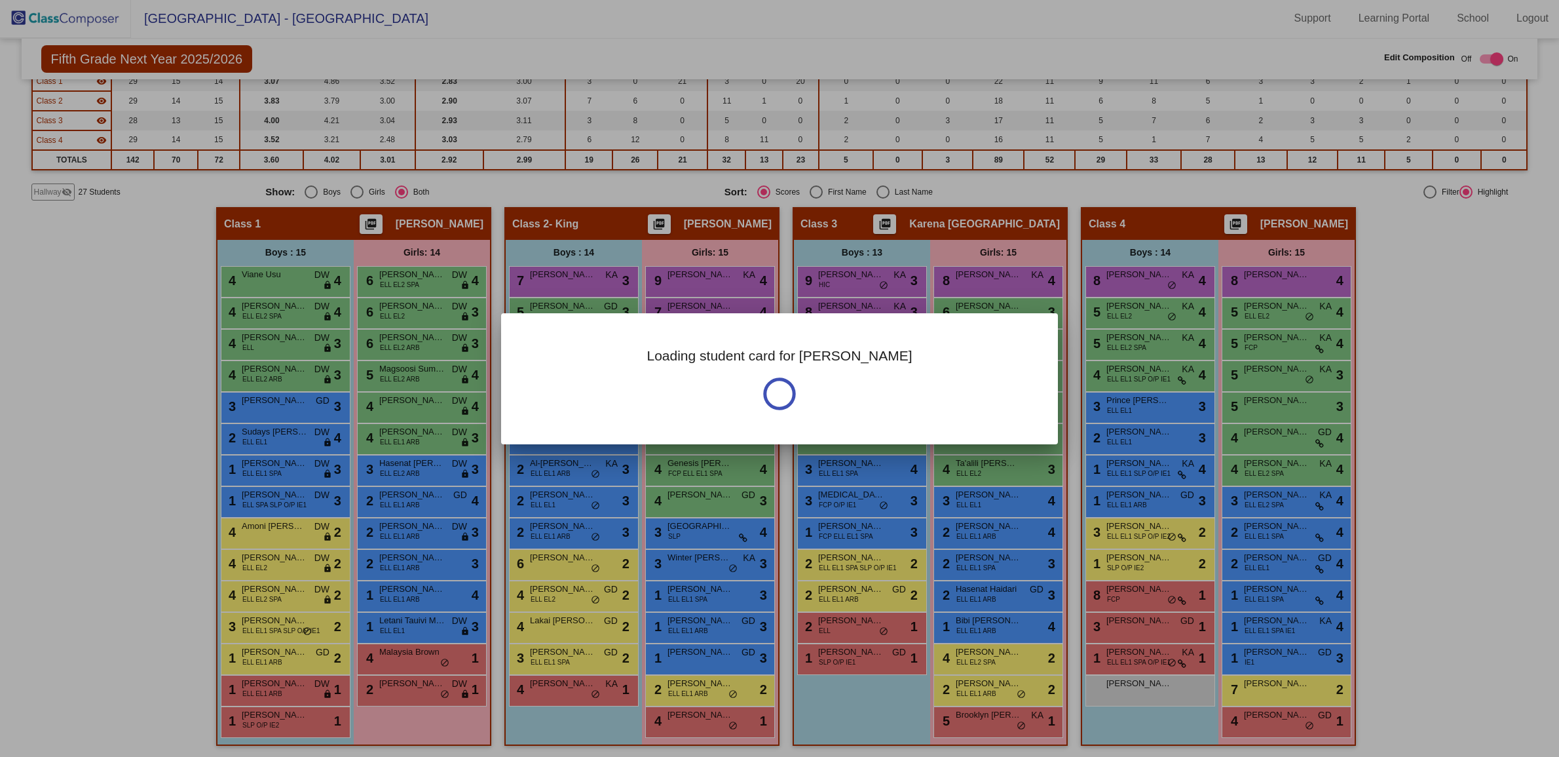
scroll to position [0, 0]
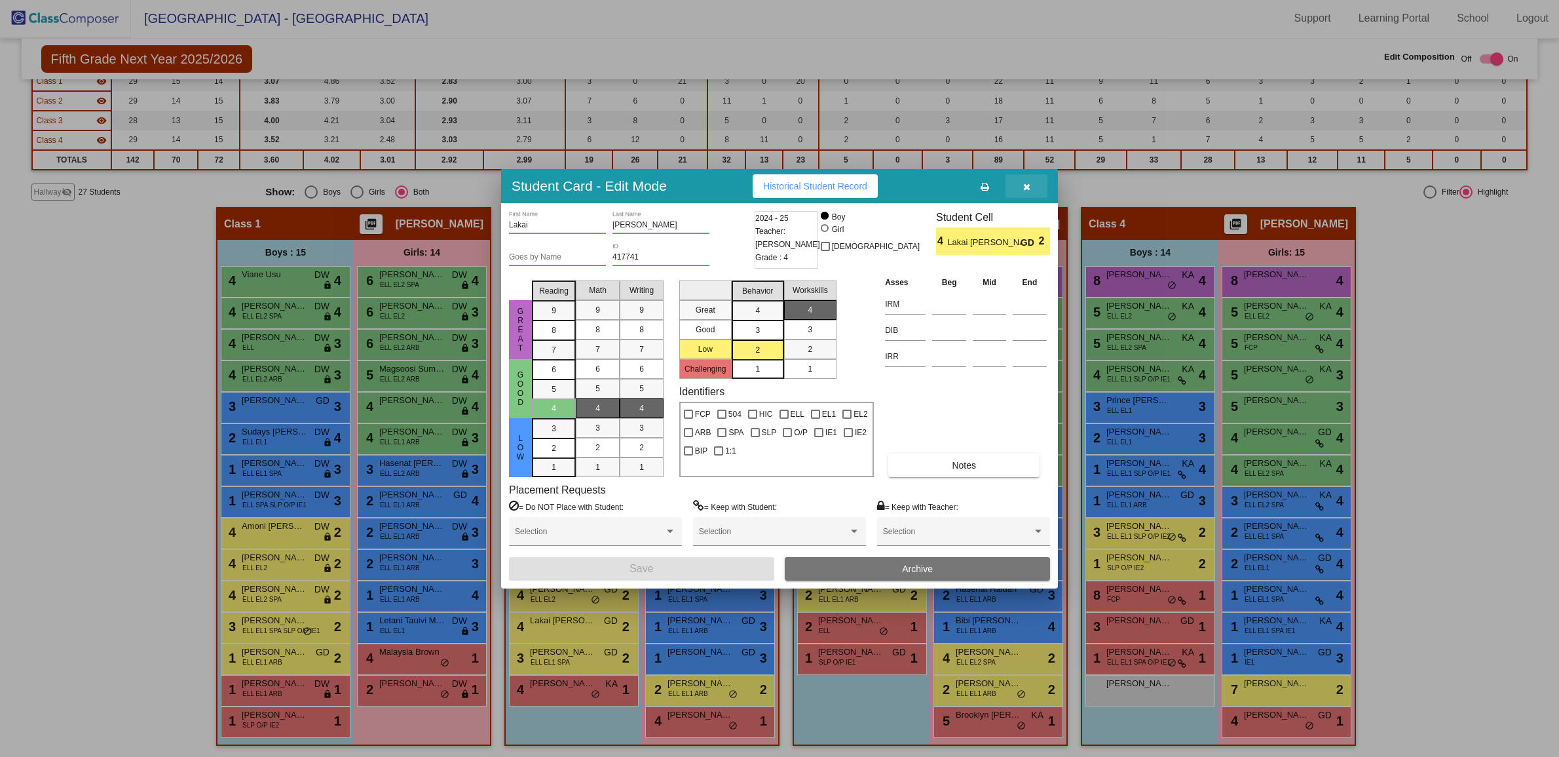
click at [1030, 187] on icon "button" at bounding box center [1026, 186] width 7 height 9
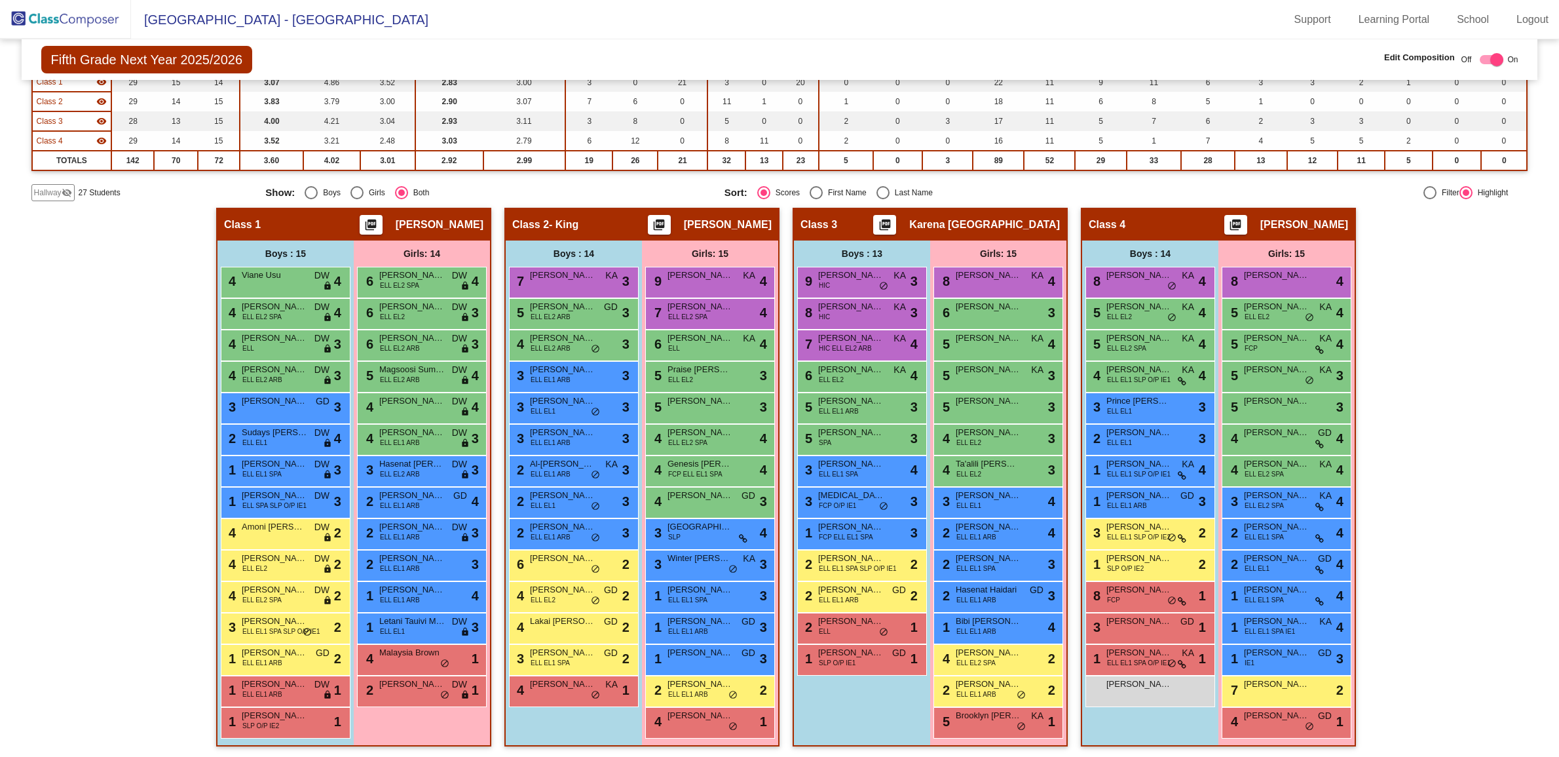
scroll to position [1, 0]
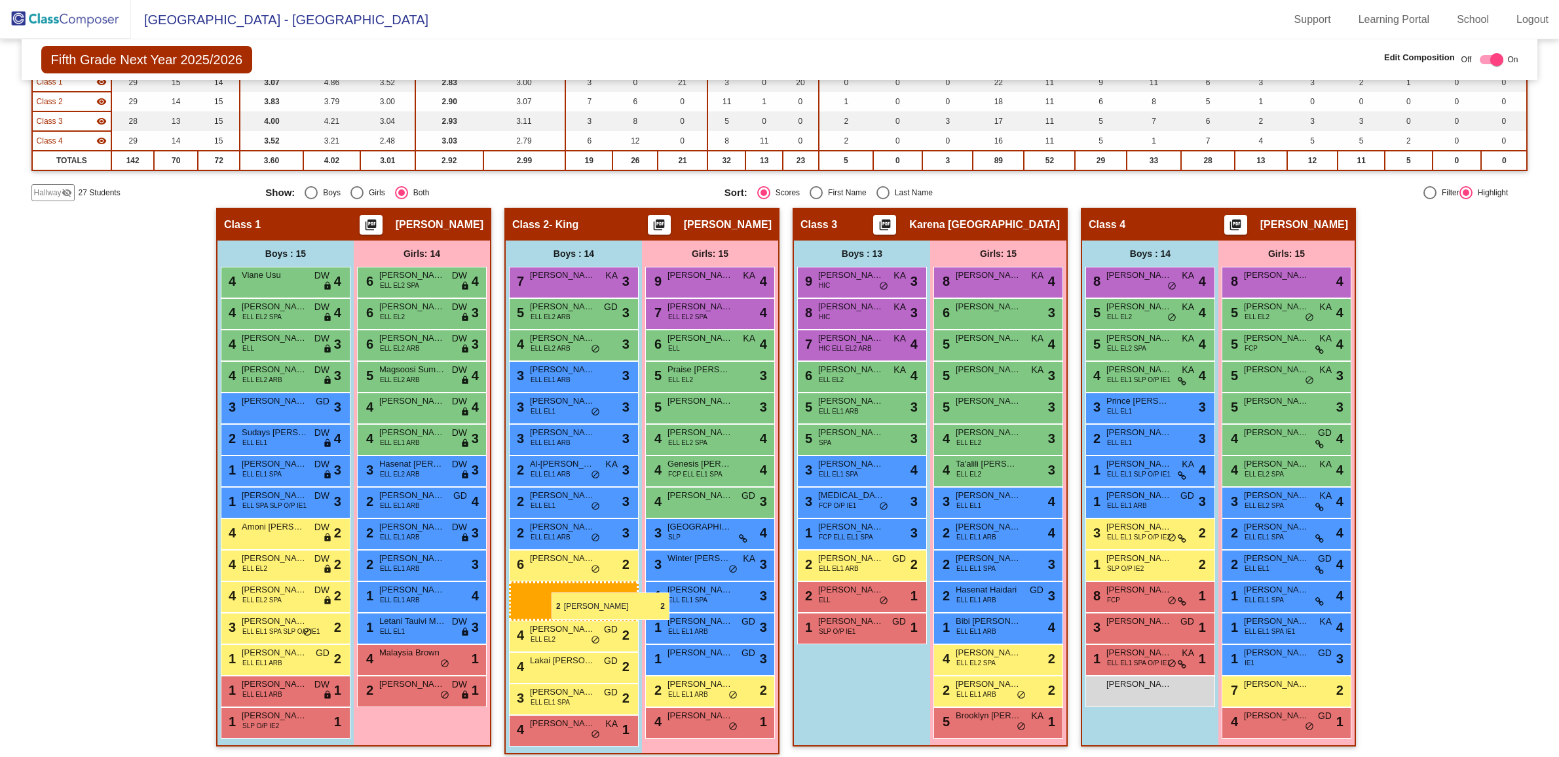
drag, startPoint x: 834, startPoint y: 565, endPoint x: 552, endPoint y: 592, distance: 283.6
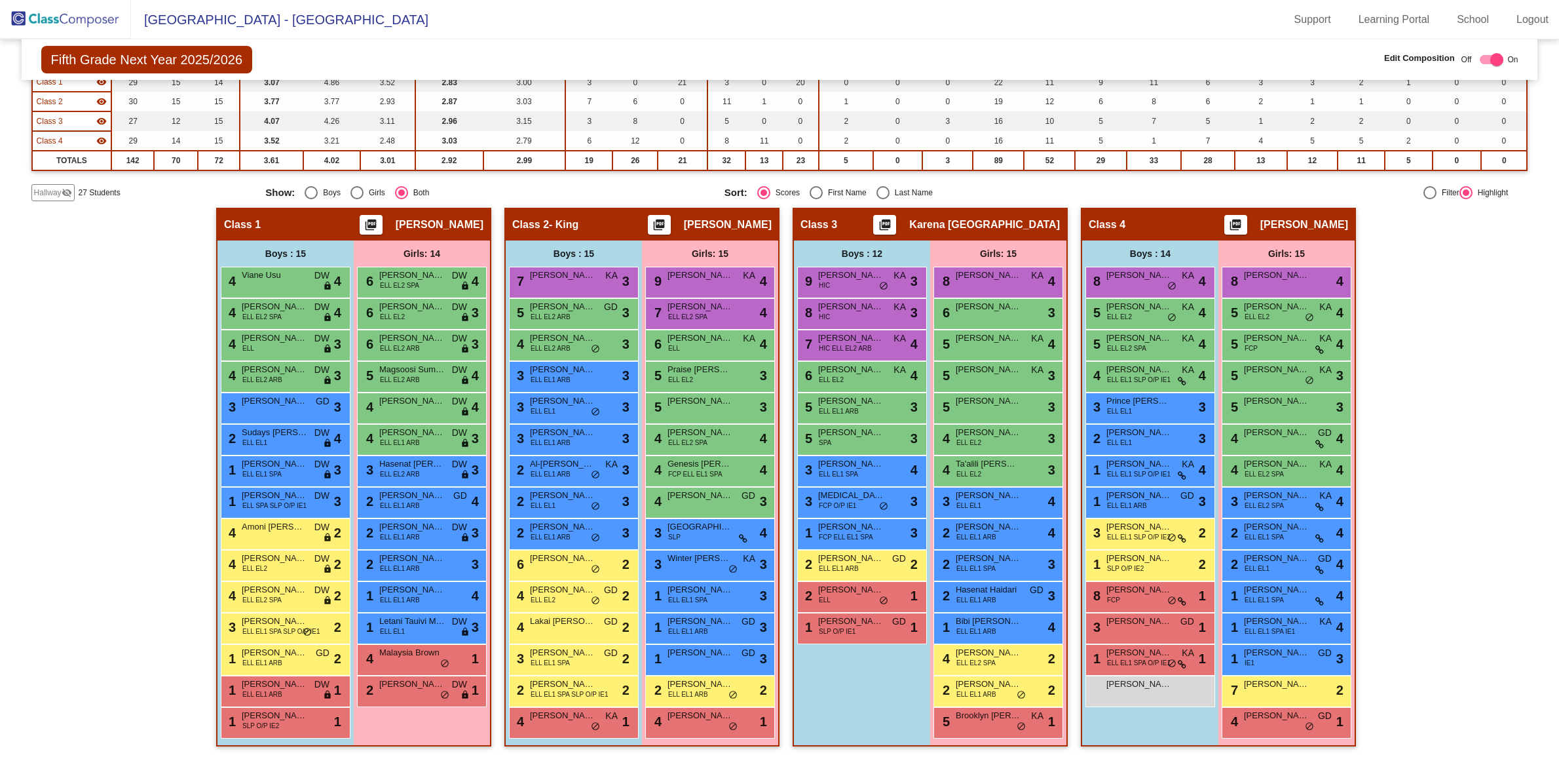
scroll to position [0, 0]
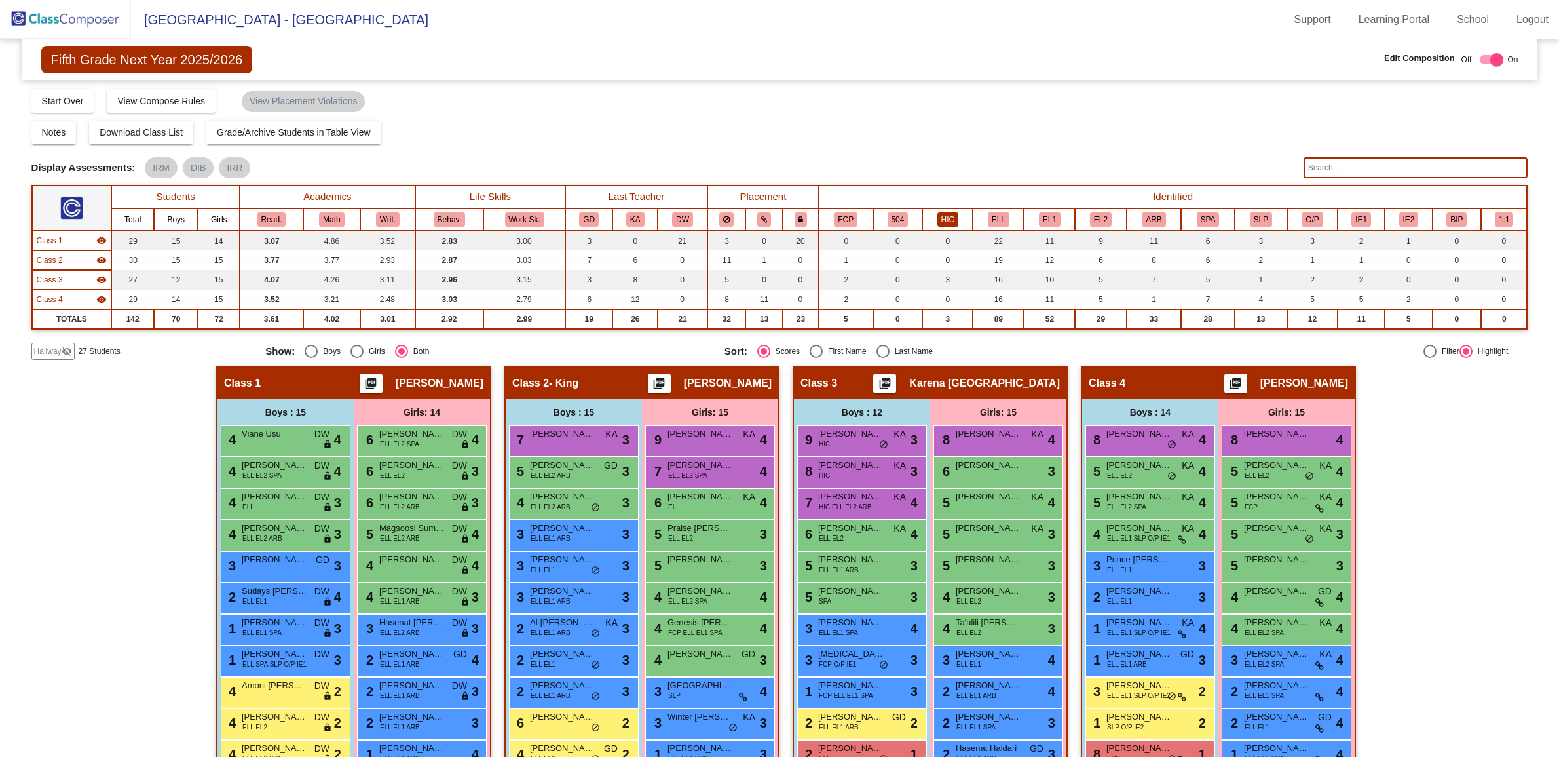
click at [949, 213] on button "HIC" at bounding box center [948, 219] width 21 height 14
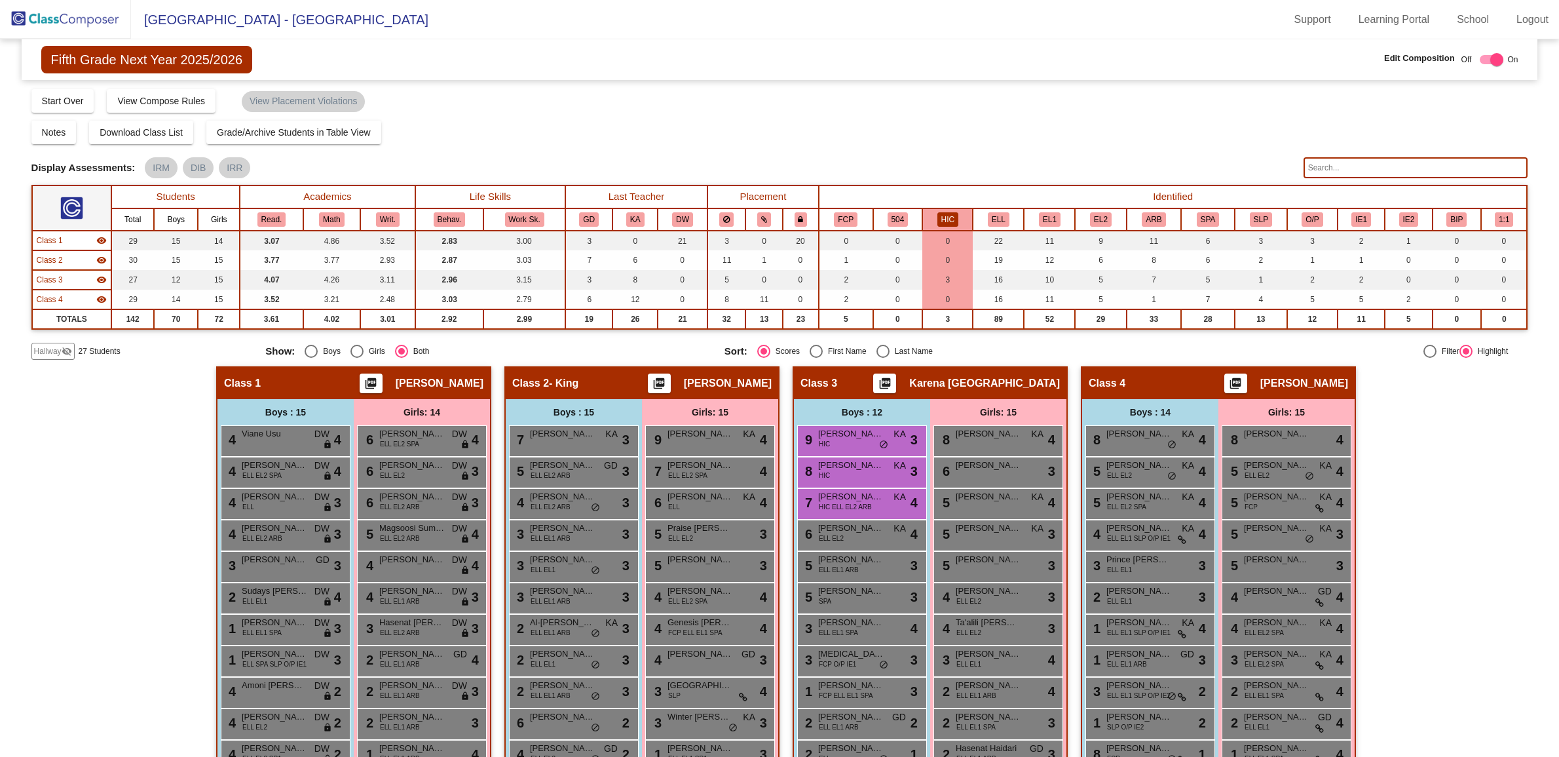
click at [940, 212] on button "HIC" at bounding box center [948, 219] width 21 height 14
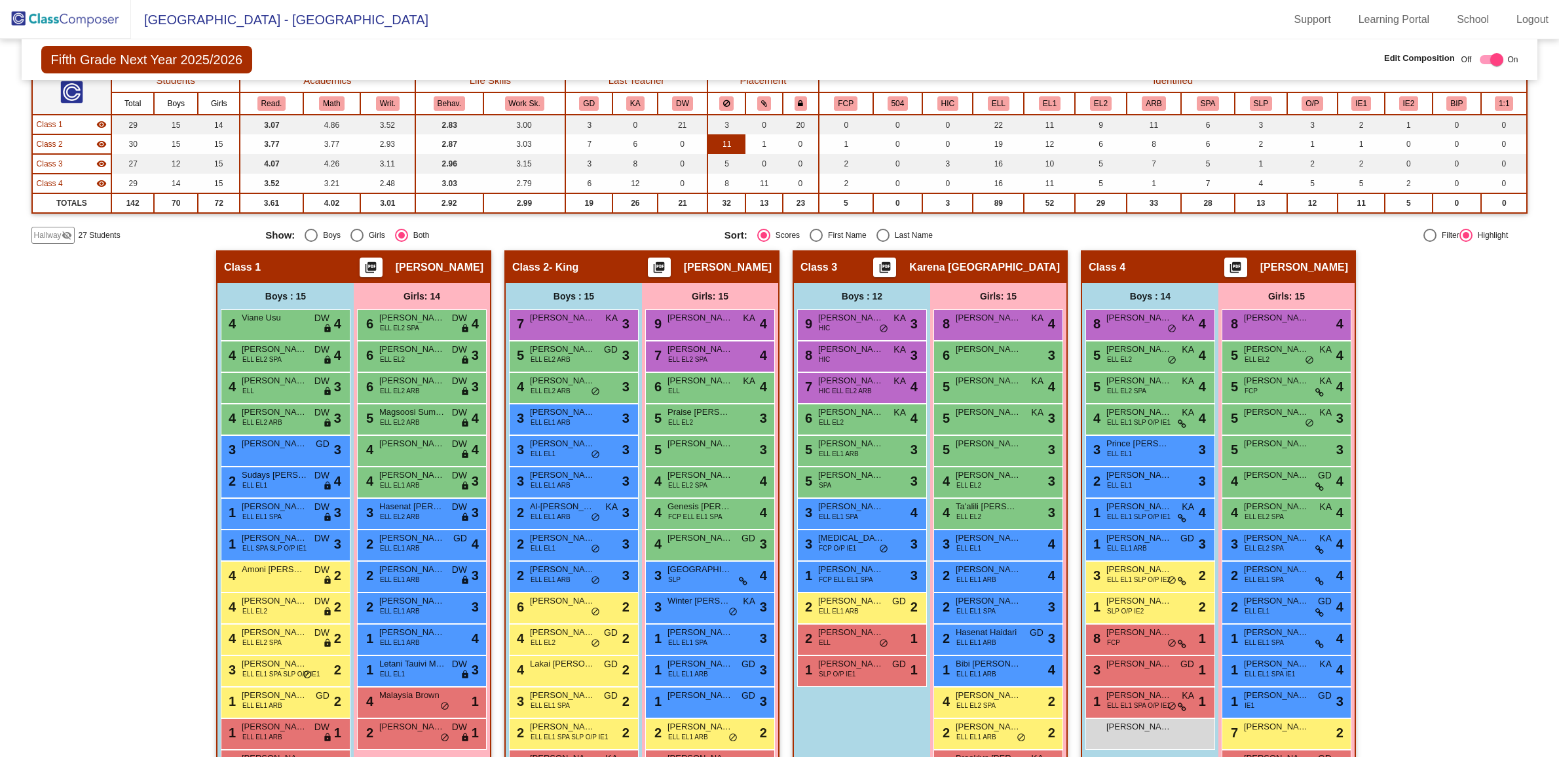
scroll to position [159, 0]
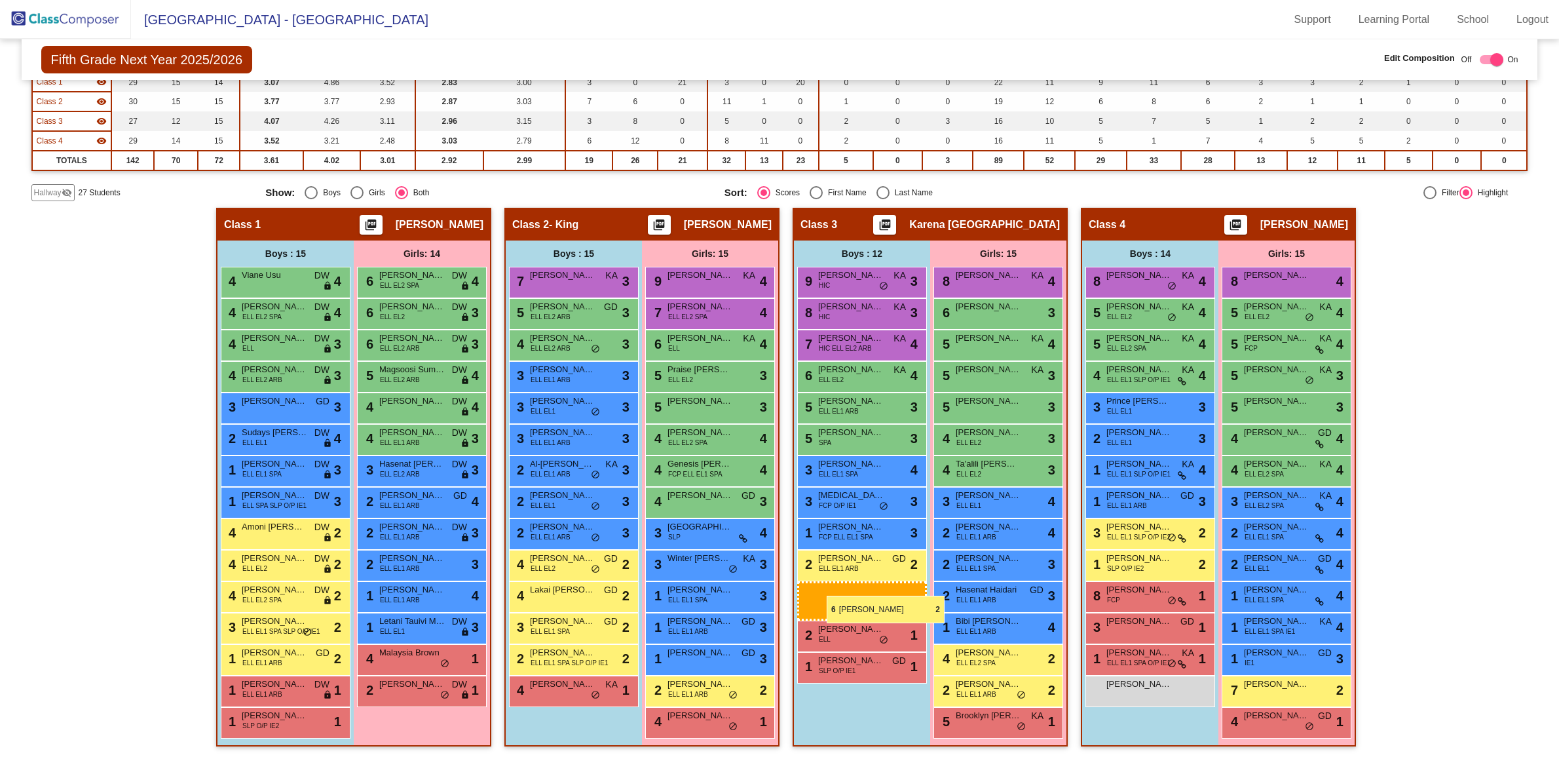
drag, startPoint x: 567, startPoint y: 574, endPoint x: 827, endPoint y: 595, distance: 261.0
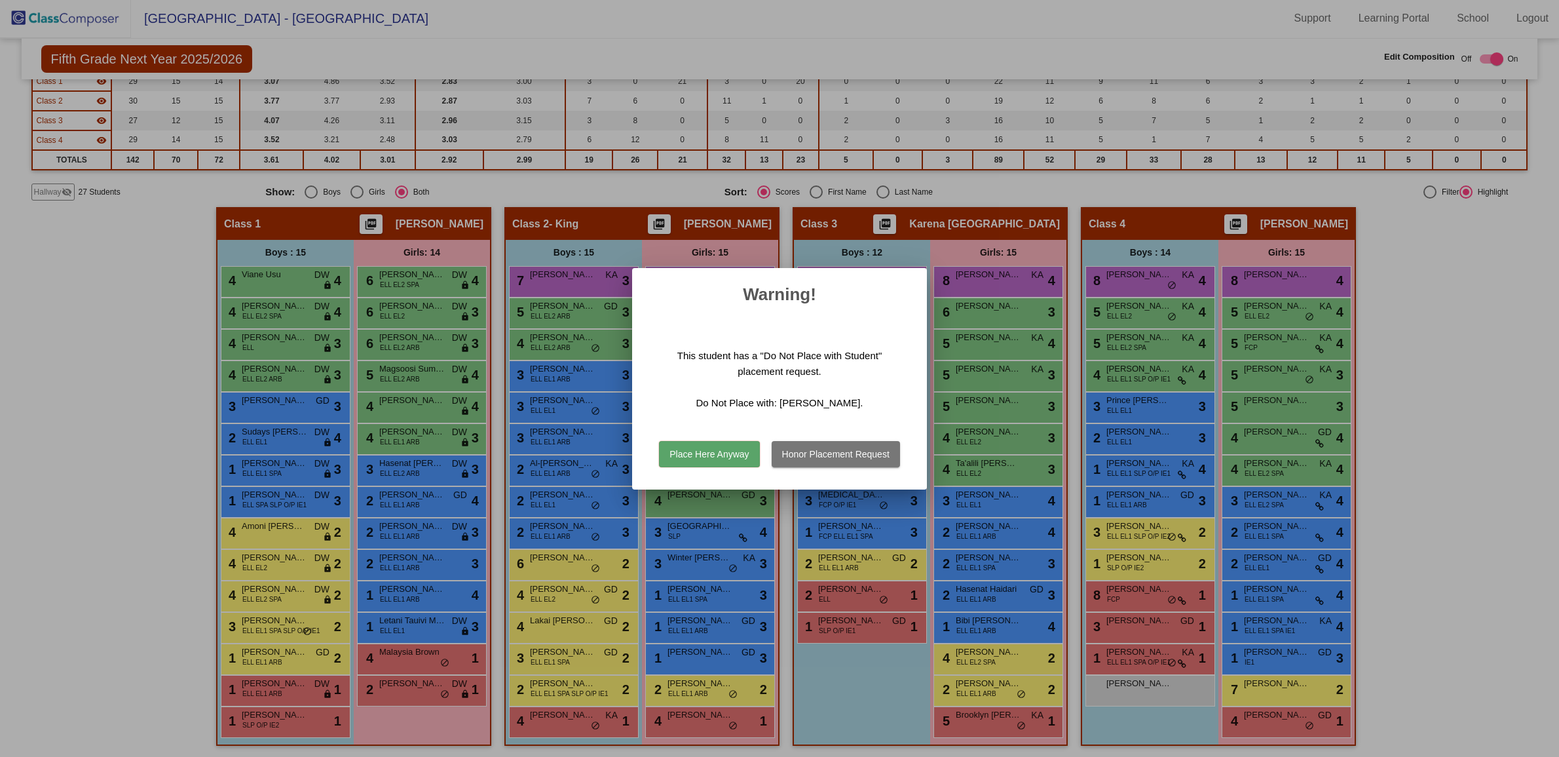
click at [810, 457] on button "Honor Placement Request" at bounding box center [836, 454] width 128 height 26
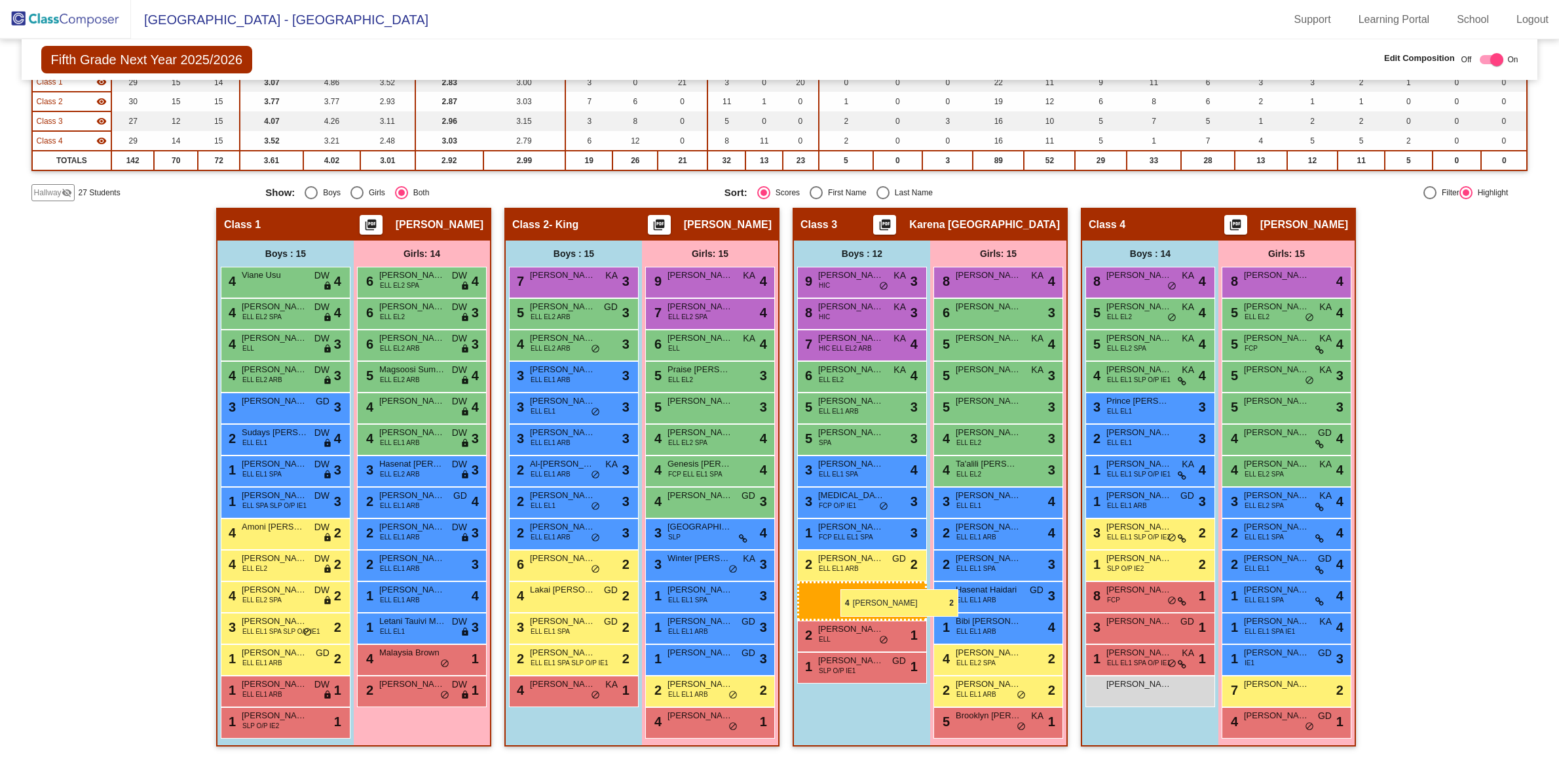
drag, startPoint x: 733, startPoint y: 588, endPoint x: 841, endPoint y: 588, distance: 108.1
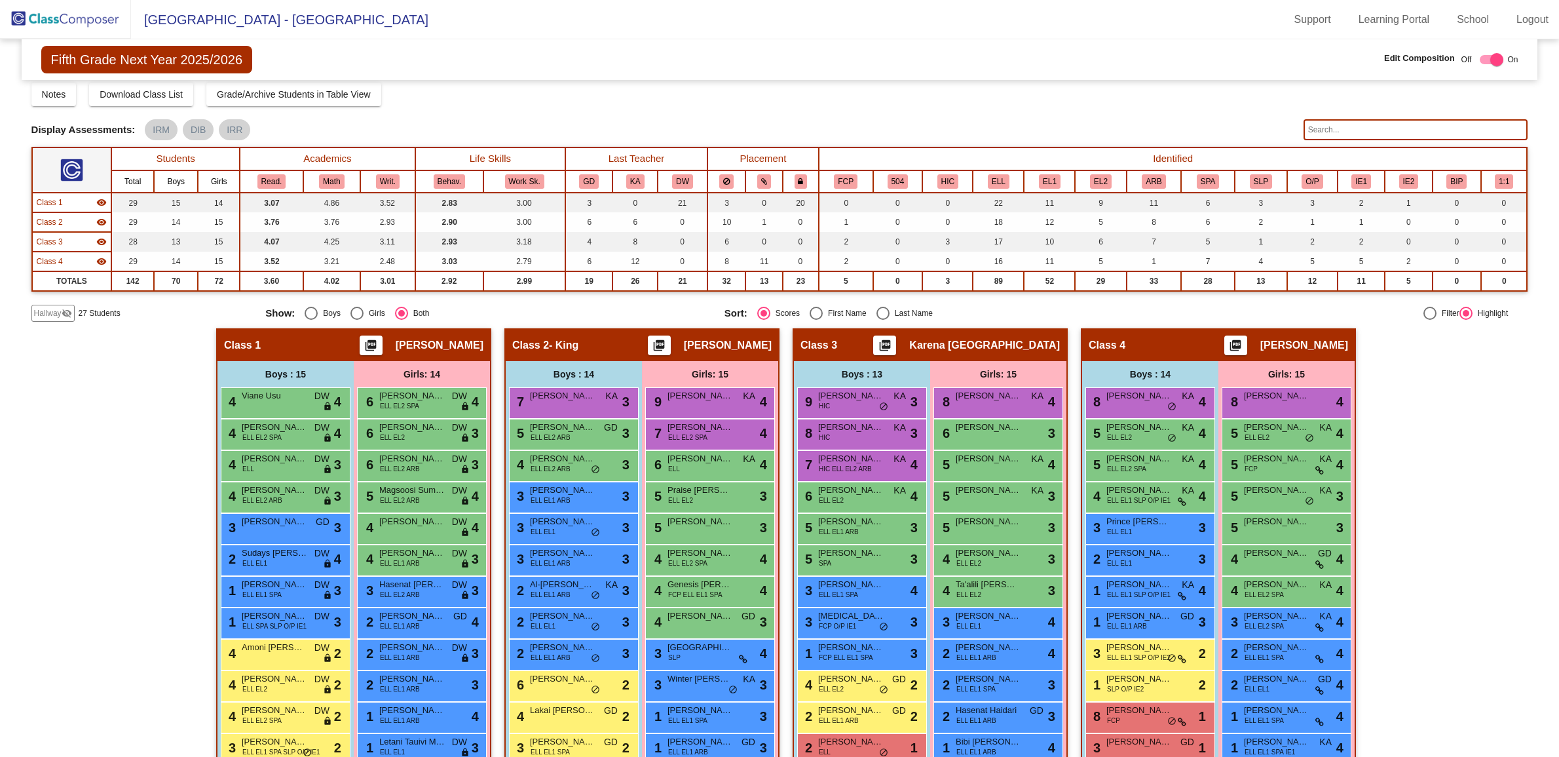
scroll to position [0, 0]
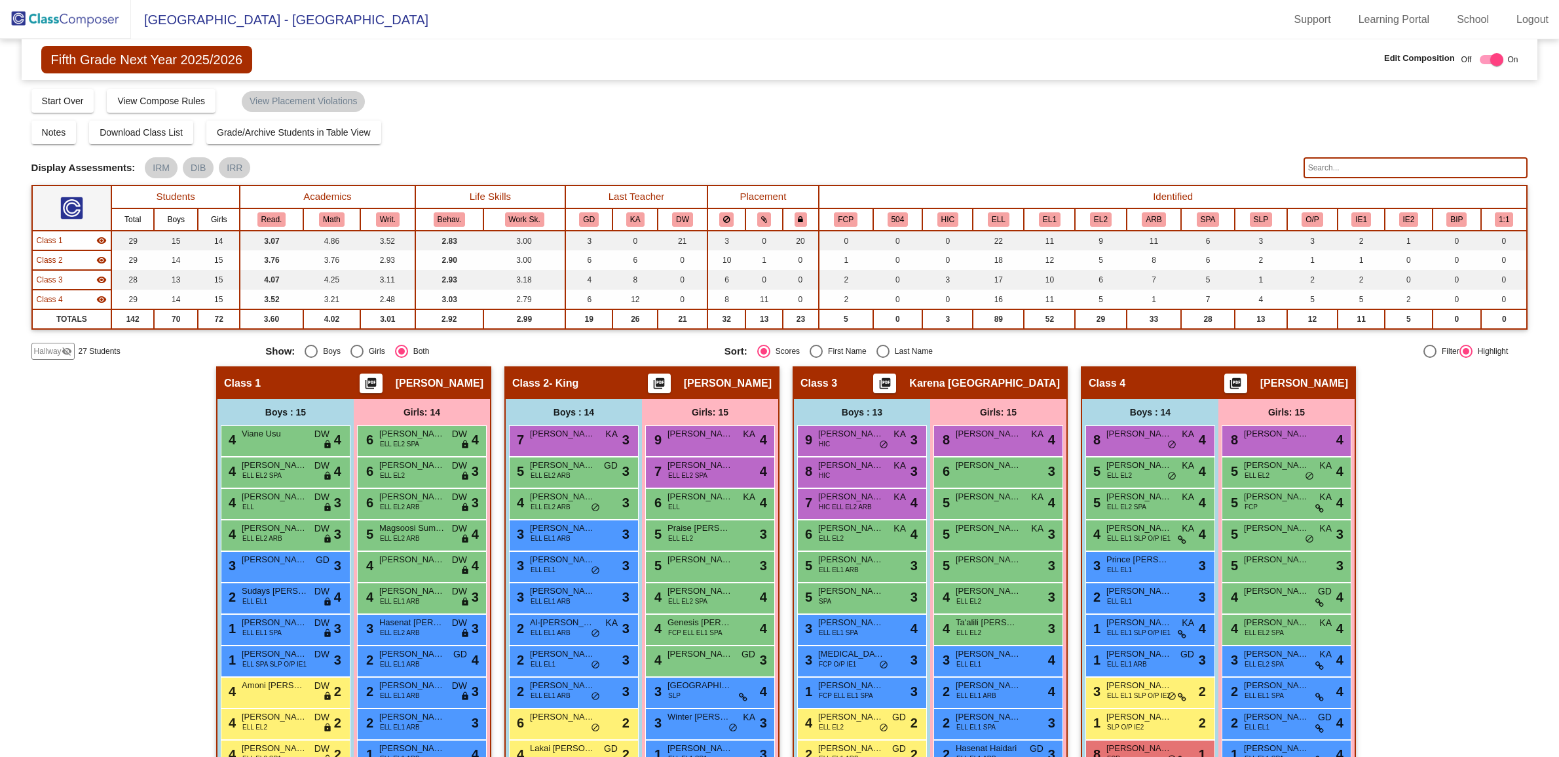
click at [99, 28] on img at bounding box center [65, 19] width 131 height 39
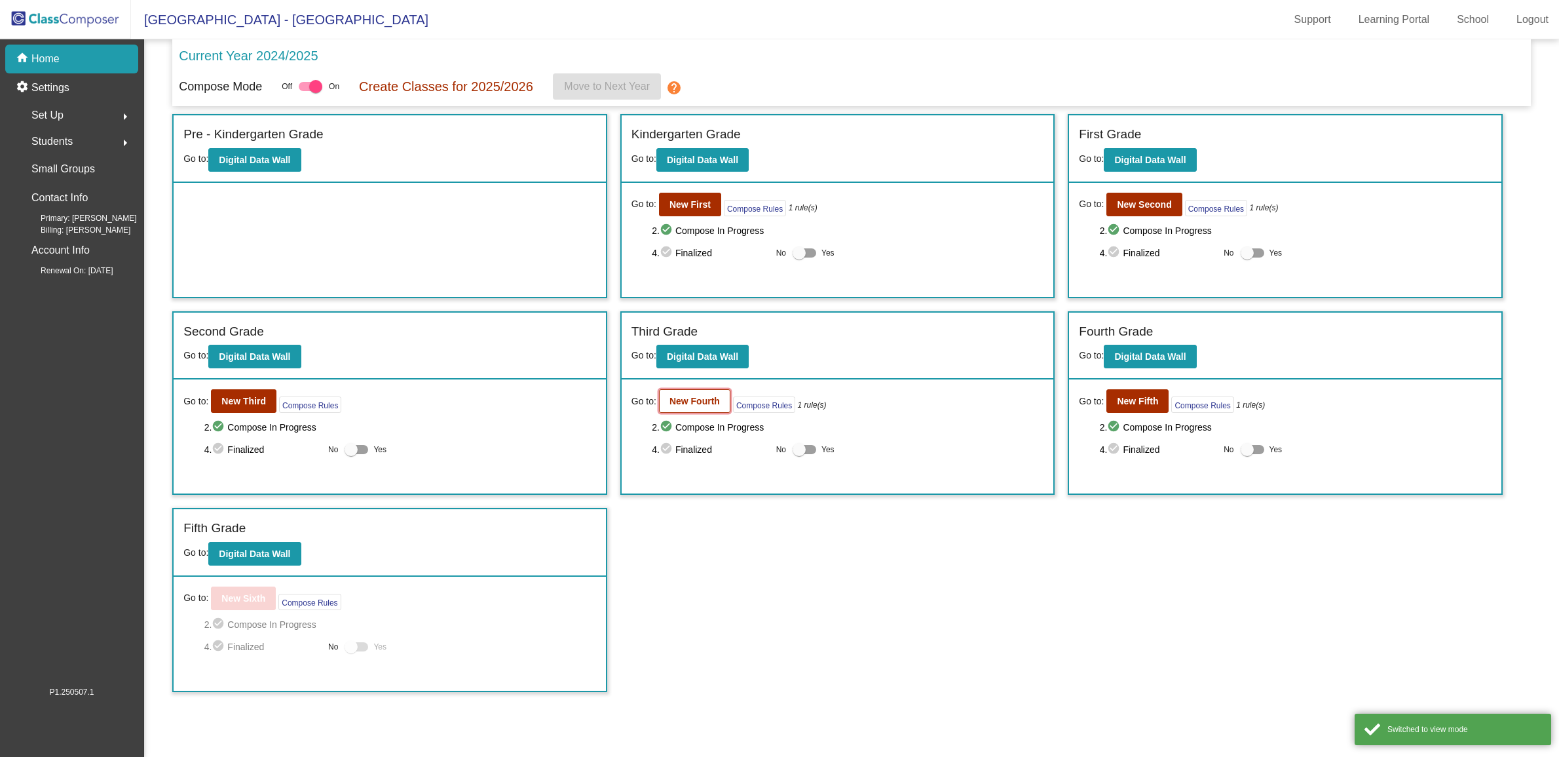
click at [714, 400] on b "New Fourth" at bounding box center [695, 401] width 50 height 10
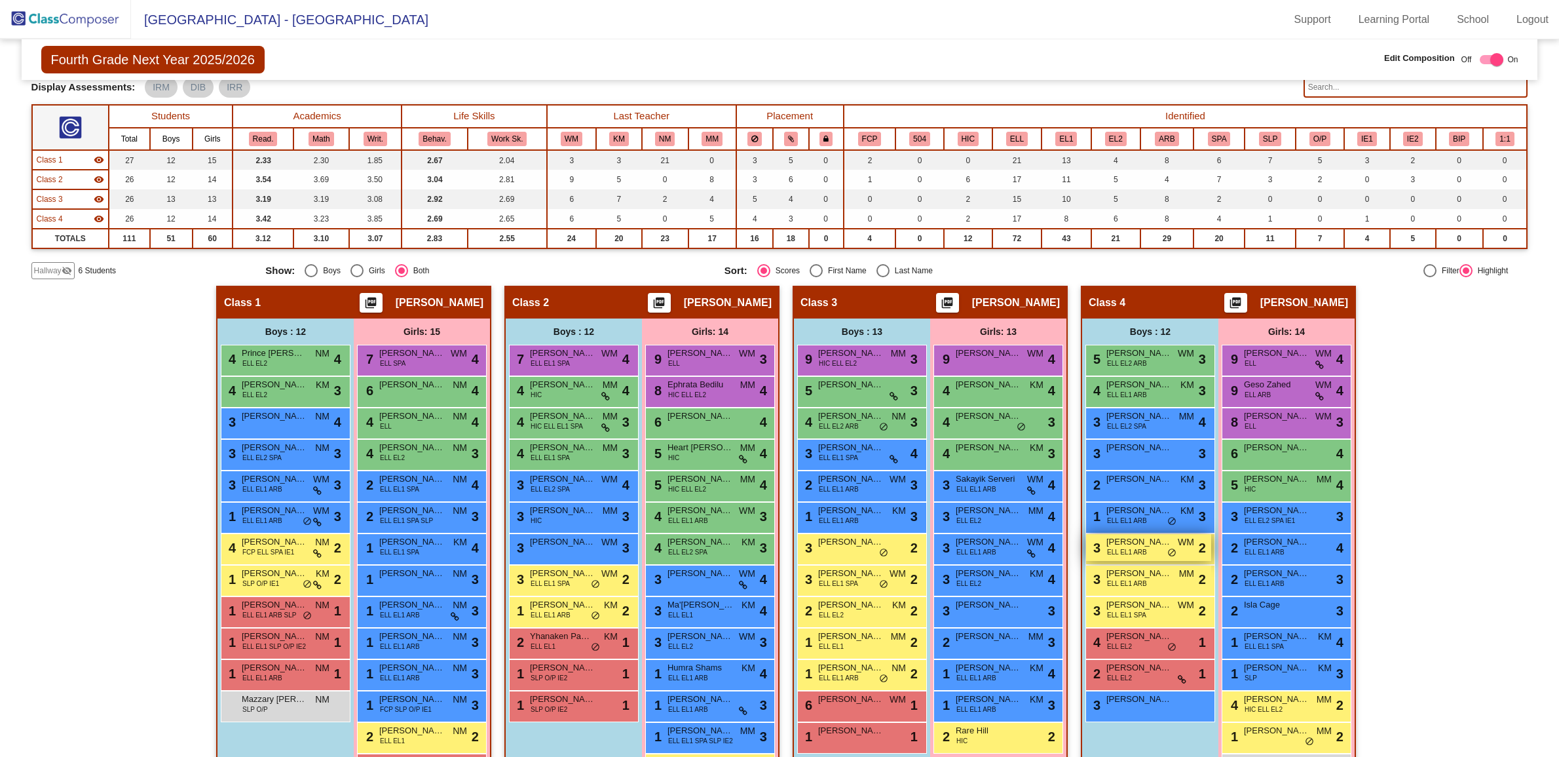
scroll to position [159, 0]
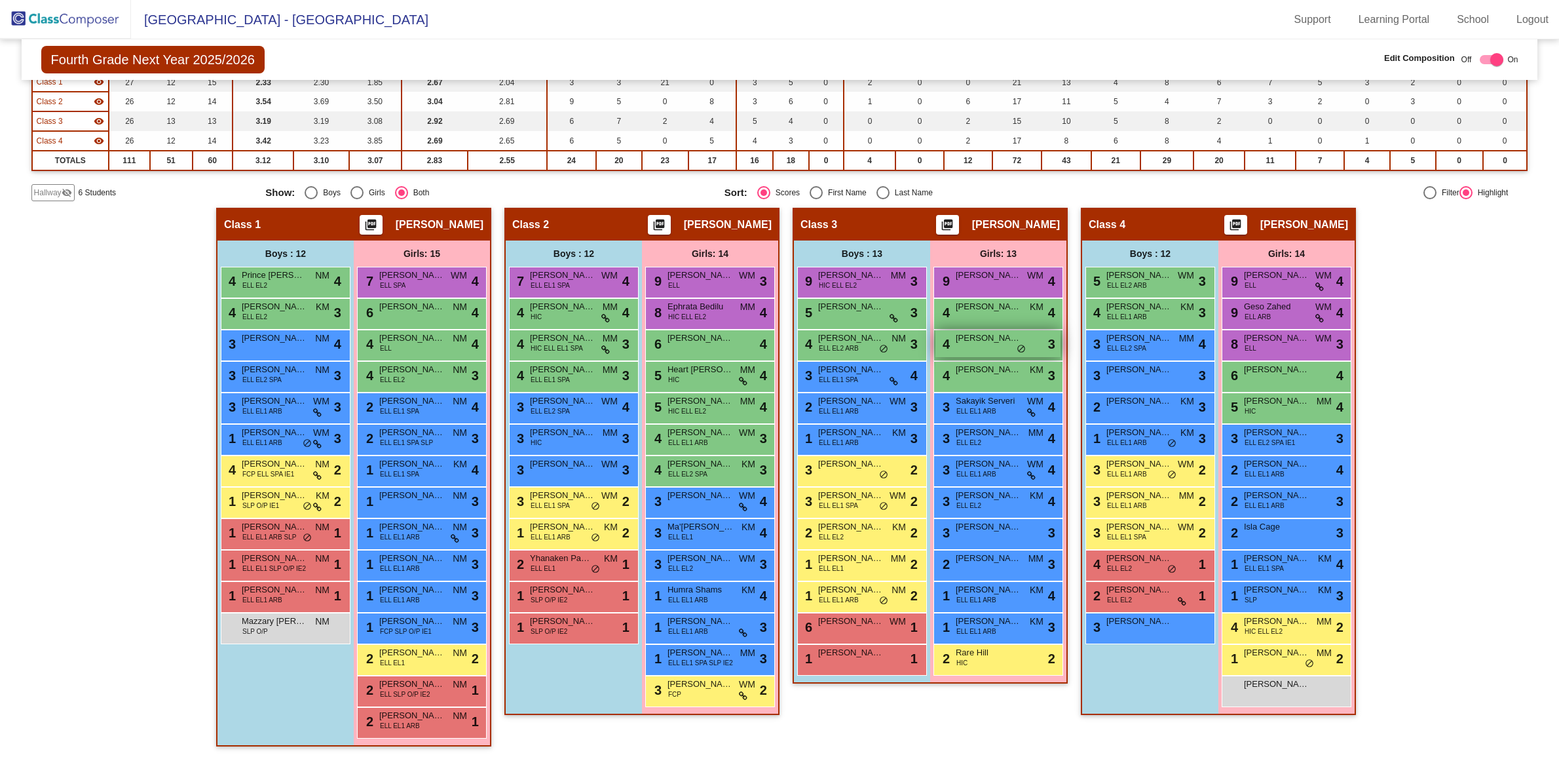
click at [983, 339] on span "[PERSON_NAME]" at bounding box center [989, 338] width 66 height 13
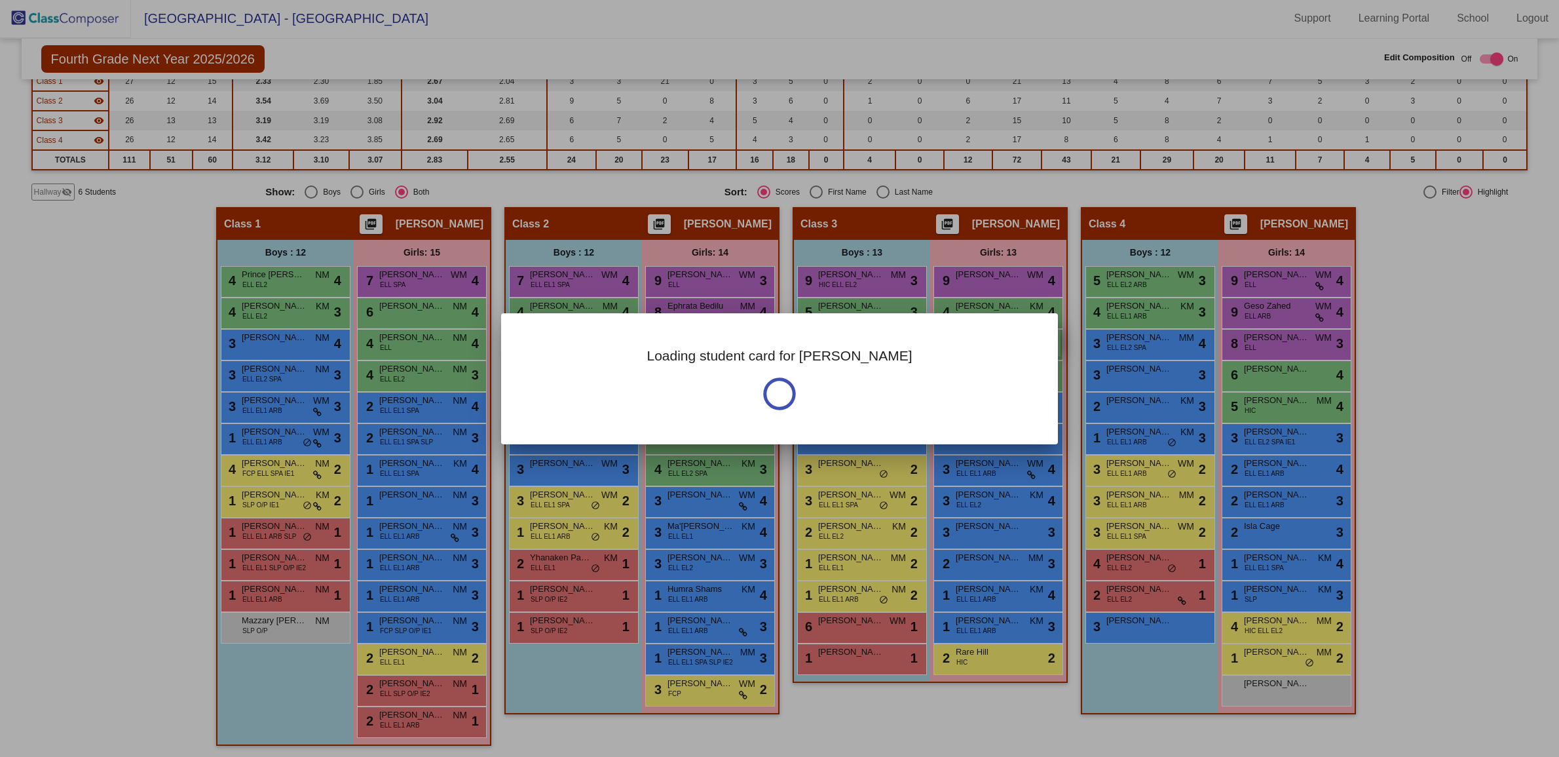
scroll to position [0, 0]
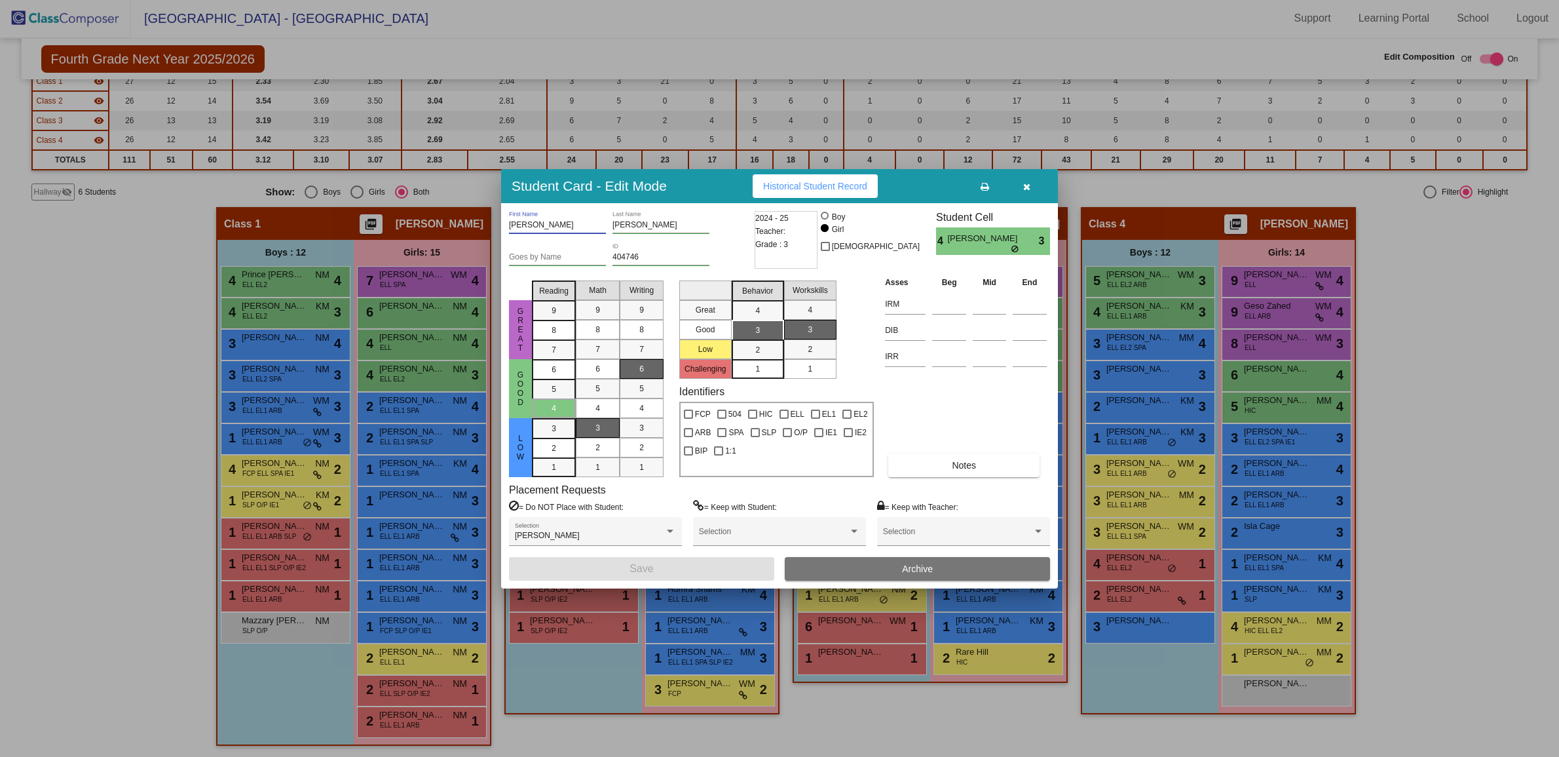
click at [534, 221] on input "[PERSON_NAME]" at bounding box center [557, 225] width 97 height 9
click at [528, 224] on input "[PERSON_NAME]" at bounding box center [557, 225] width 97 height 9
click at [528, 226] on input "[PERSON_NAME]" at bounding box center [557, 225] width 97 height 9
click at [1032, 197] on button "button" at bounding box center [1027, 186] width 42 height 24
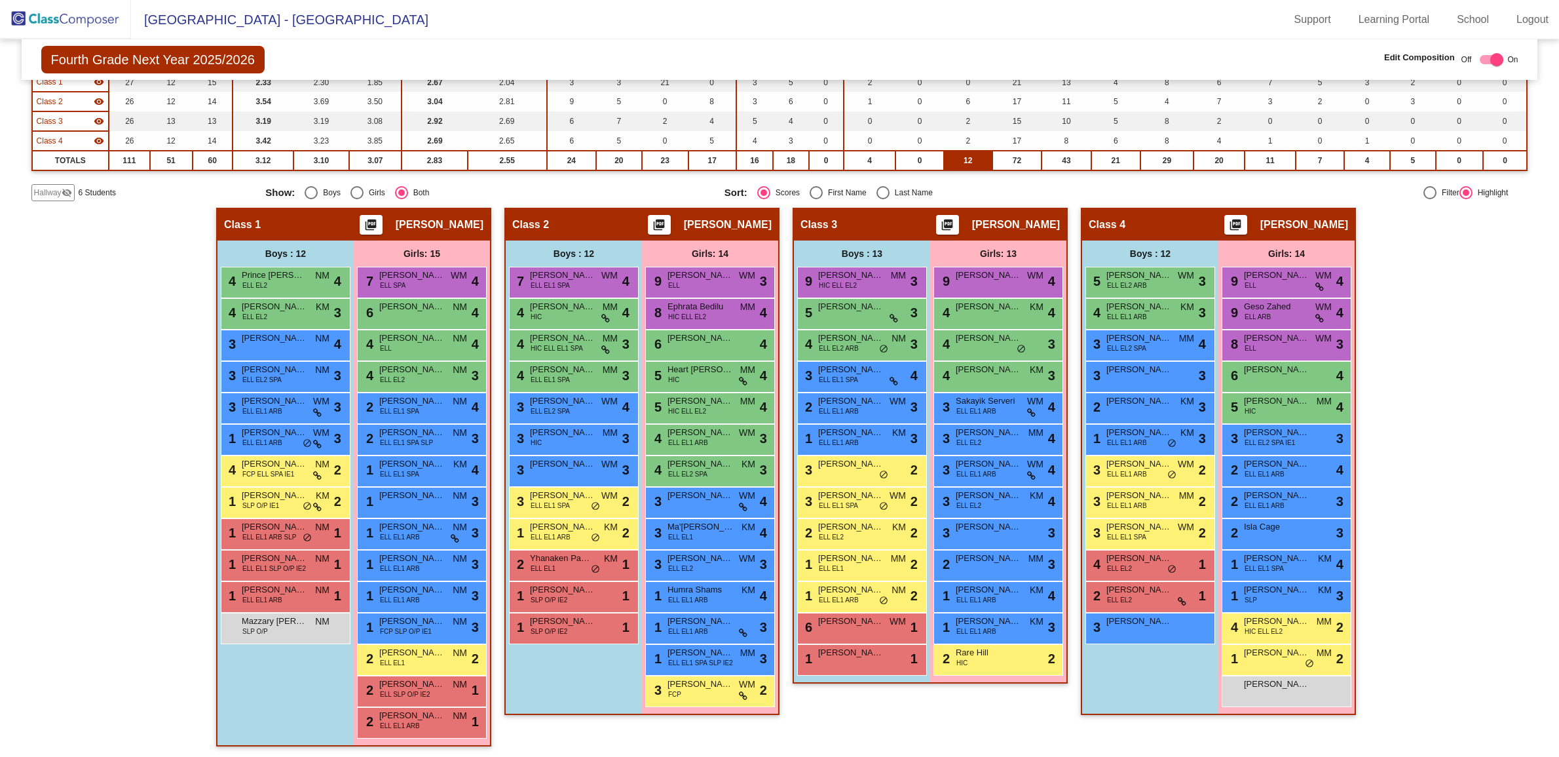
scroll to position [1, 0]
click at [987, 332] on span "[PERSON_NAME]" at bounding box center [989, 338] width 66 height 13
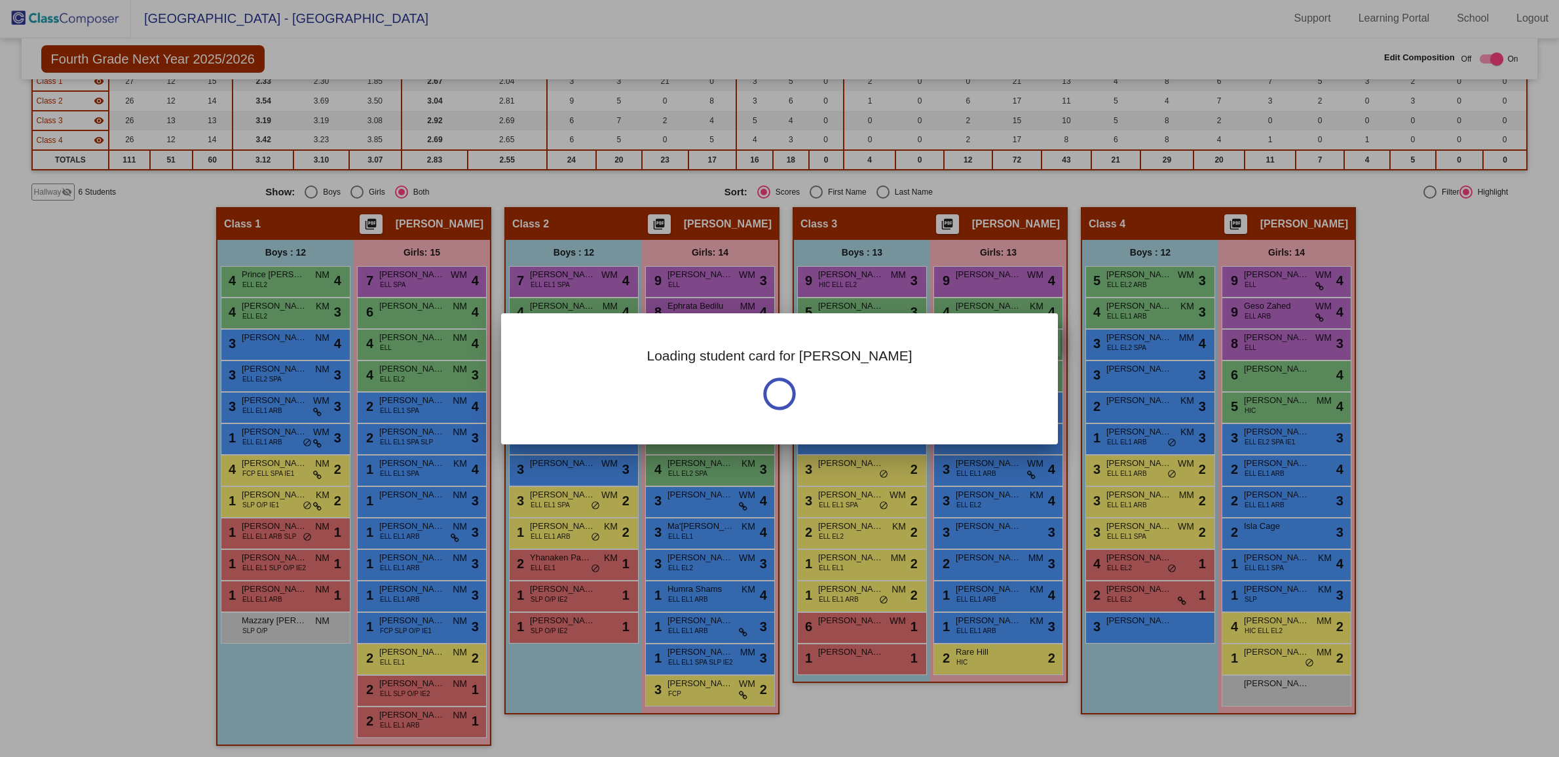
scroll to position [0, 0]
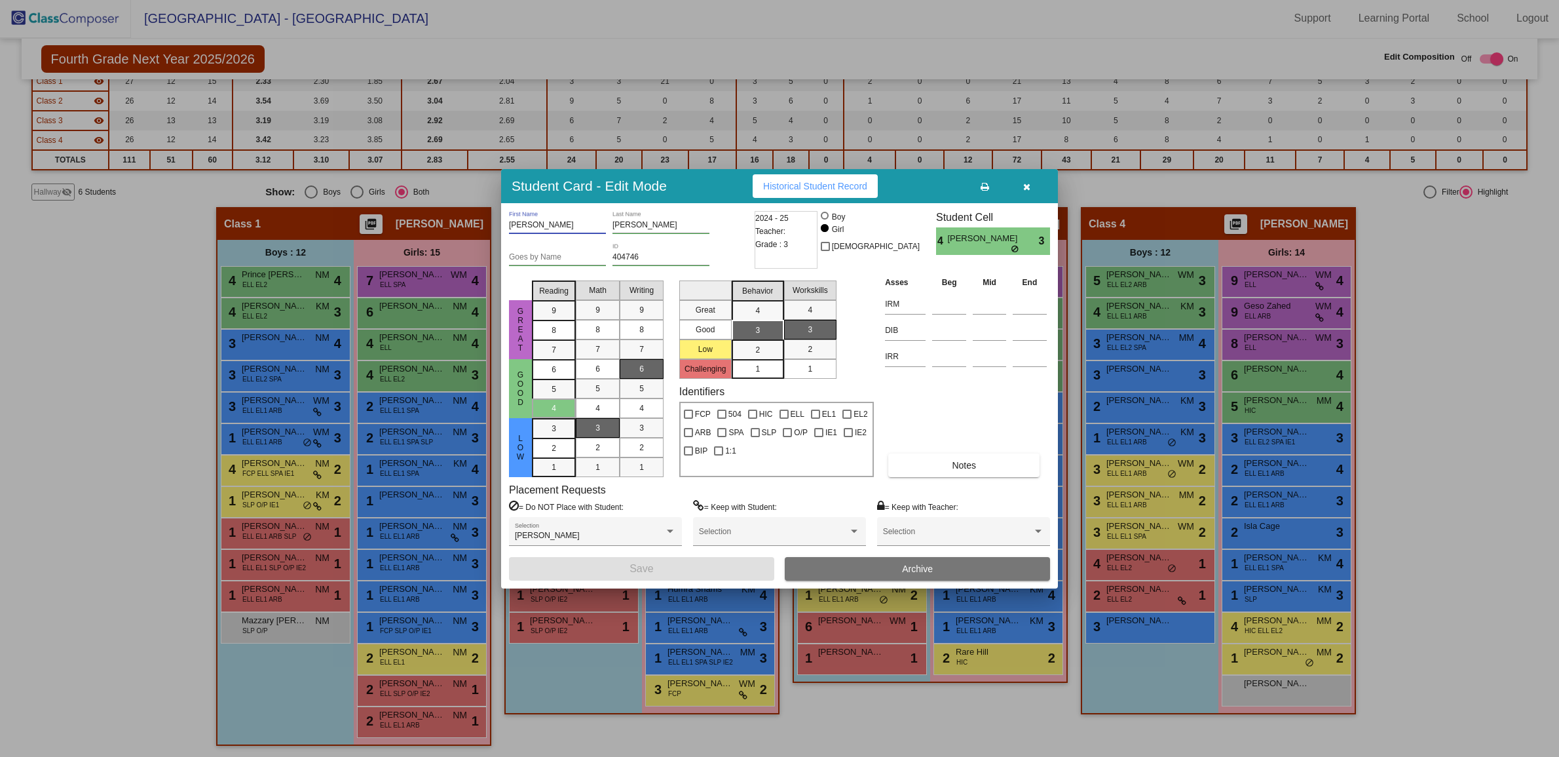
click at [529, 221] on input "[PERSON_NAME]" at bounding box center [557, 225] width 97 height 9
click at [676, 227] on input "[PERSON_NAME]" at bounding box center [661, 225] width 97 height 9
paste input "[PERSON_NAME]"
drag, startPoint x: 644, startPoint y: 221, endPoint x: 608, endPoint y: 223, distance: 36.1
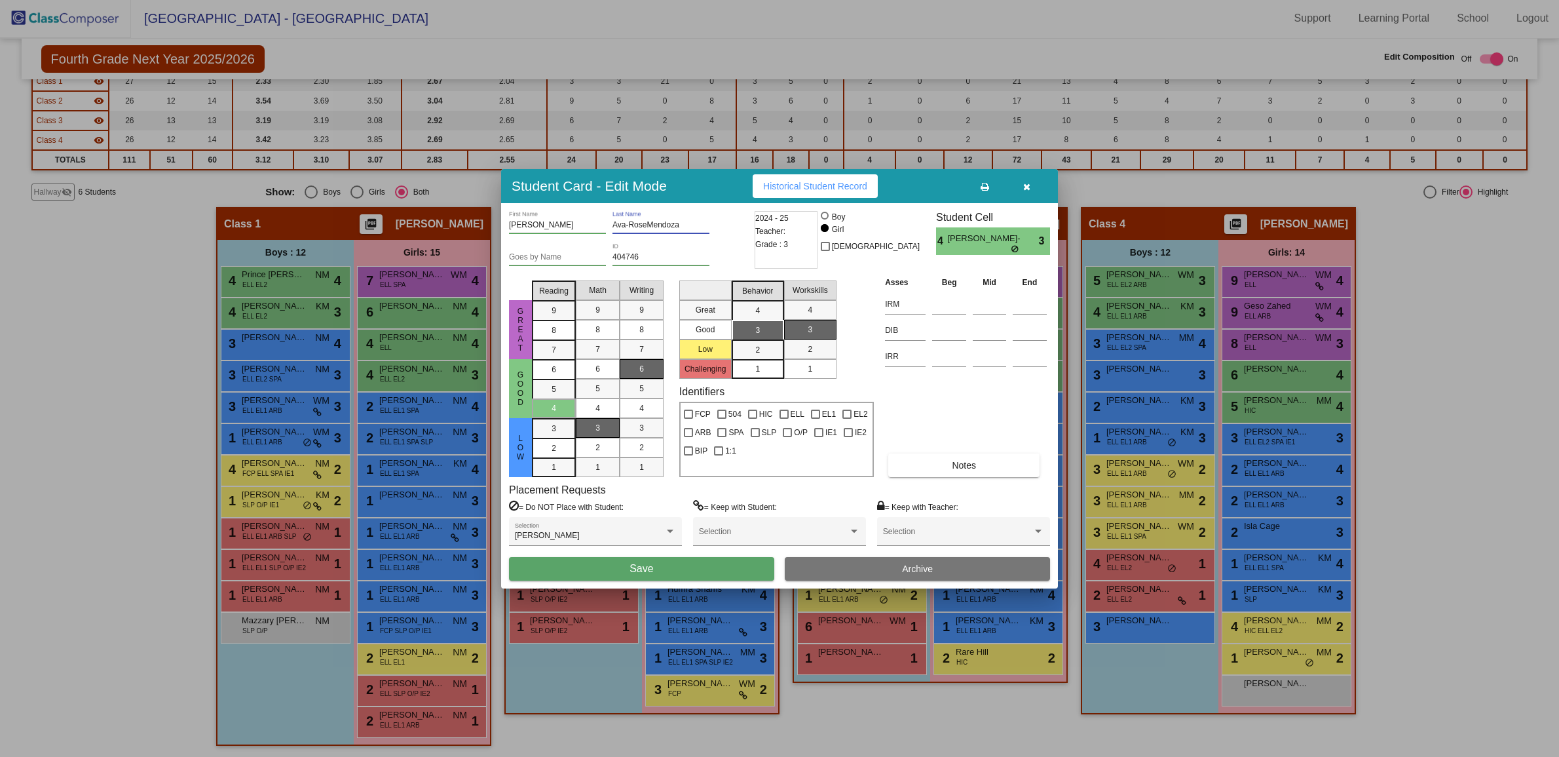
click at [608, 223] on div "[PERSON_NAME] First Name [PERSON_NAME] Last Name" at bounding box center [630, 227] width 242 height 32
type input "[PERSON_NAME]"
click at [518, 223] on input "[PERSON_NAME]" at bounding box center [557, 225] width 97 height 9
paste input "[PERSON_NAME]"
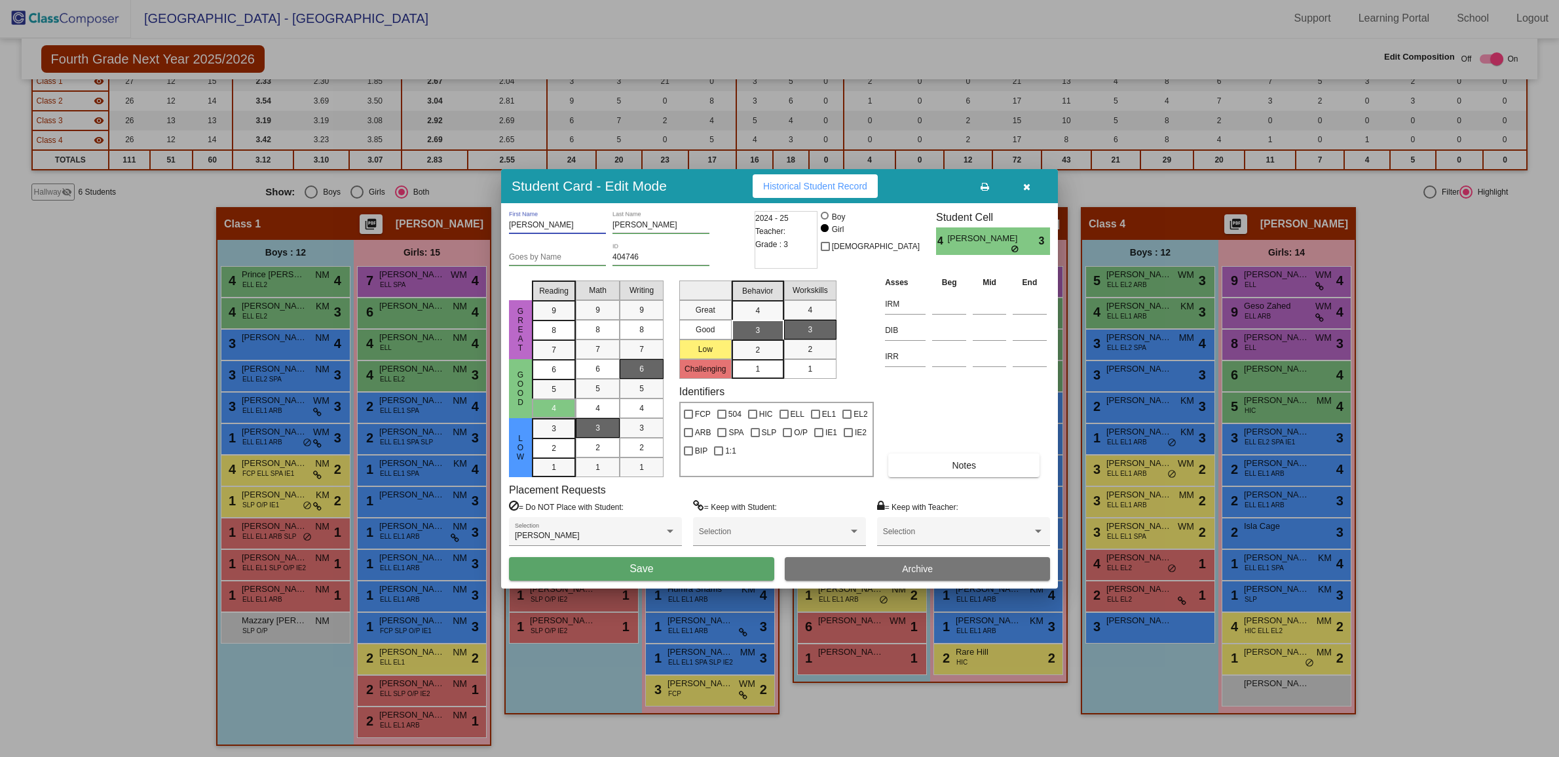
type input "[PERSON_NAME]"
click at [679, 562] on button "Save" at bounding box center [641, 569] width 265 height 24
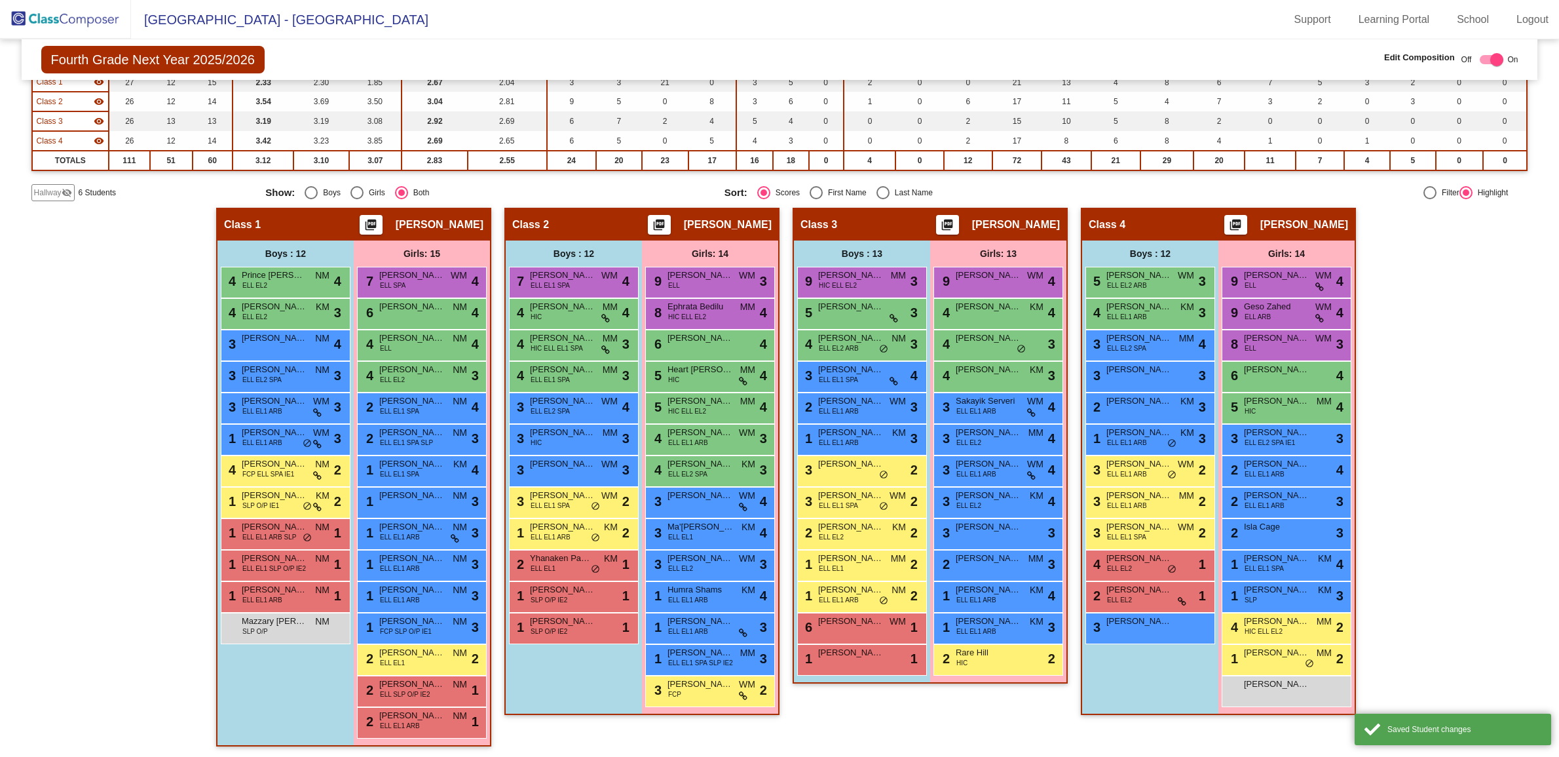
scroll to position [1, 0]
click at [57, 197] on div "Hallway visibility_off" at bounding box center [52, 192] width 43 height 17
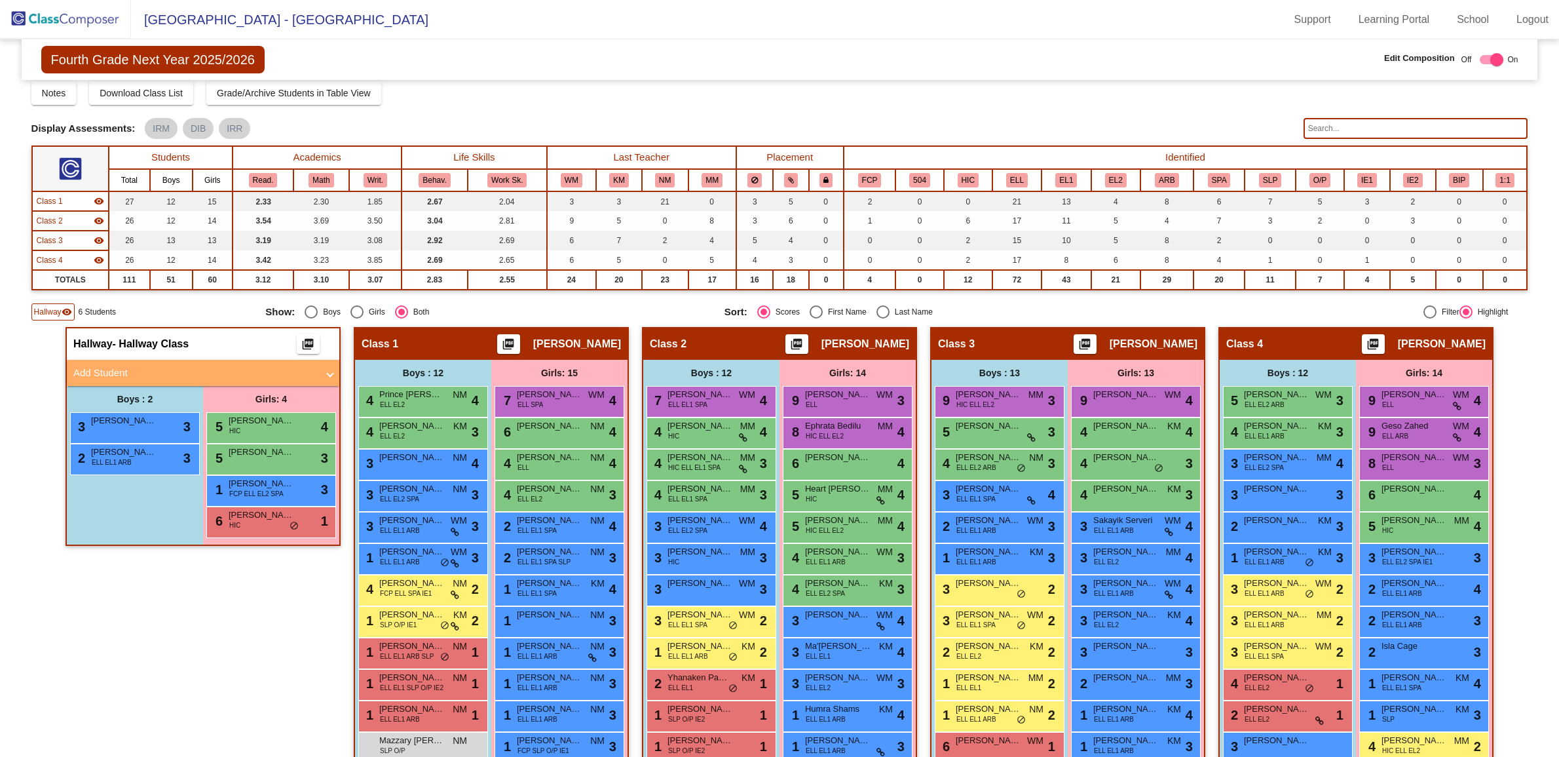
scroll to position [0, 0]
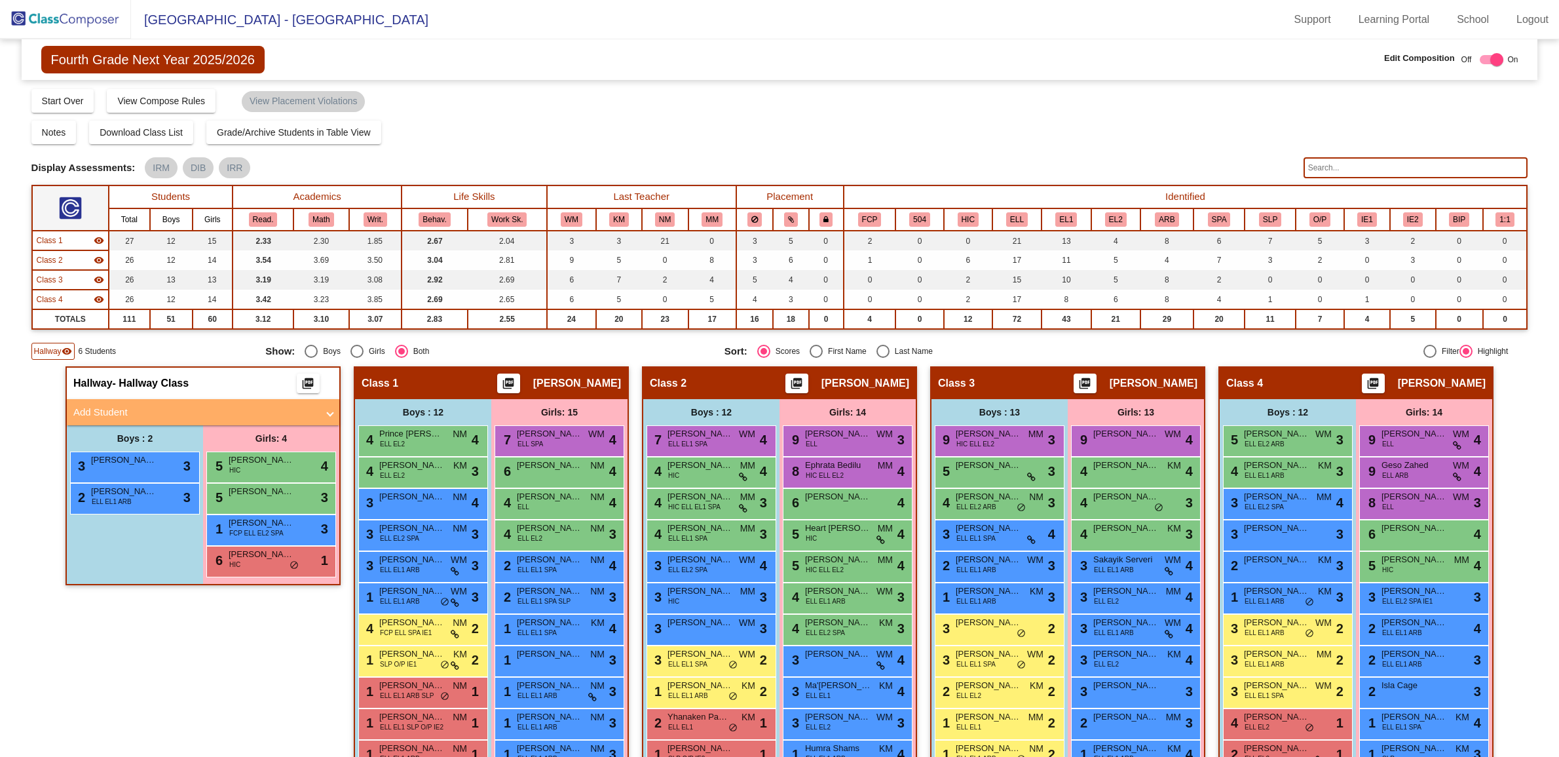
click at [88, 20] on img at bounding box center [65, 19] width 131 height 39
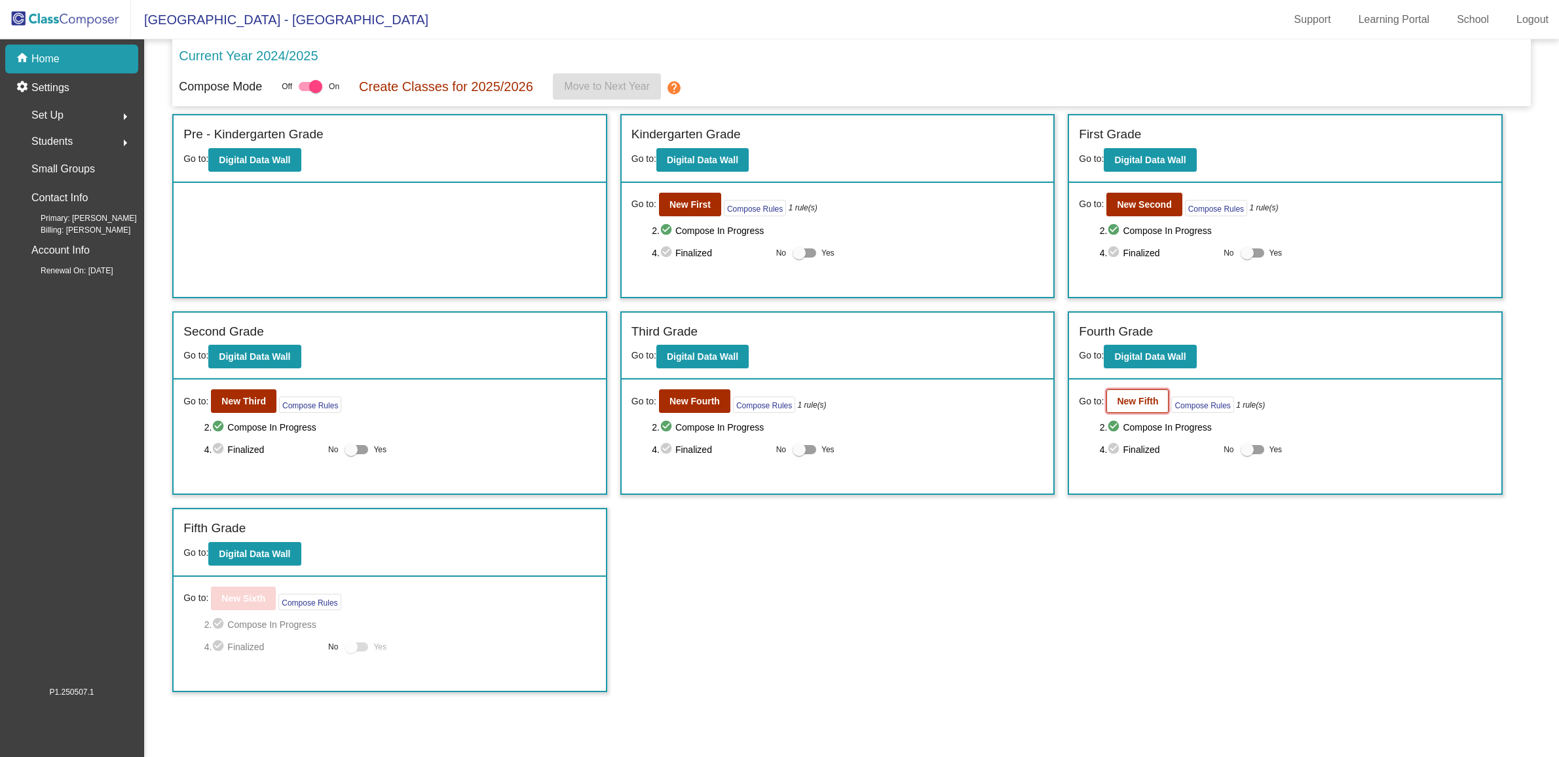
click at [1142, 396] on b "New Fifth" at bounding box center [1137, 401] width 41 height 10
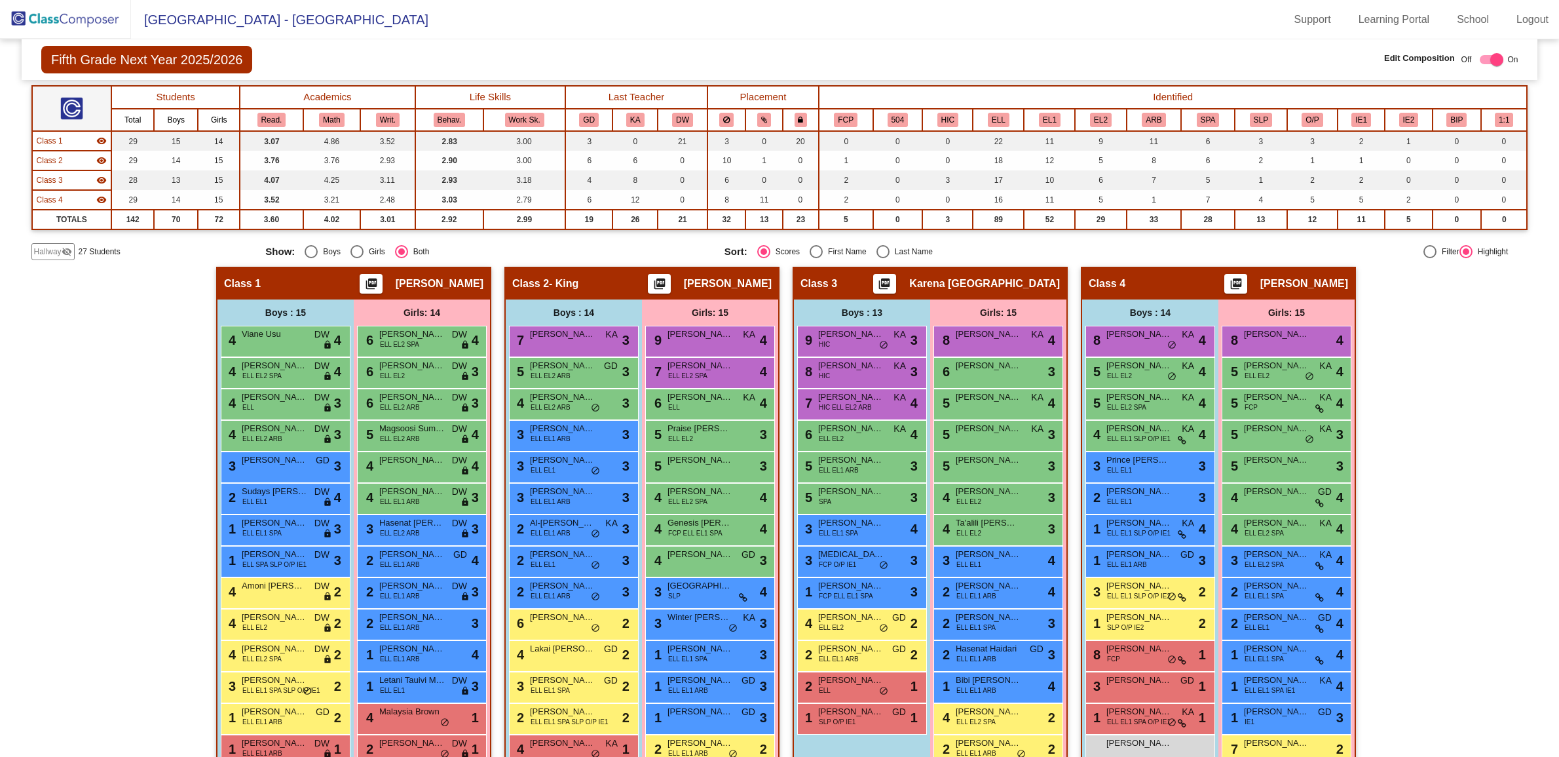
scroll to position [159, 0]
